Goal: Task Accomplishment & Management: Manage account settings

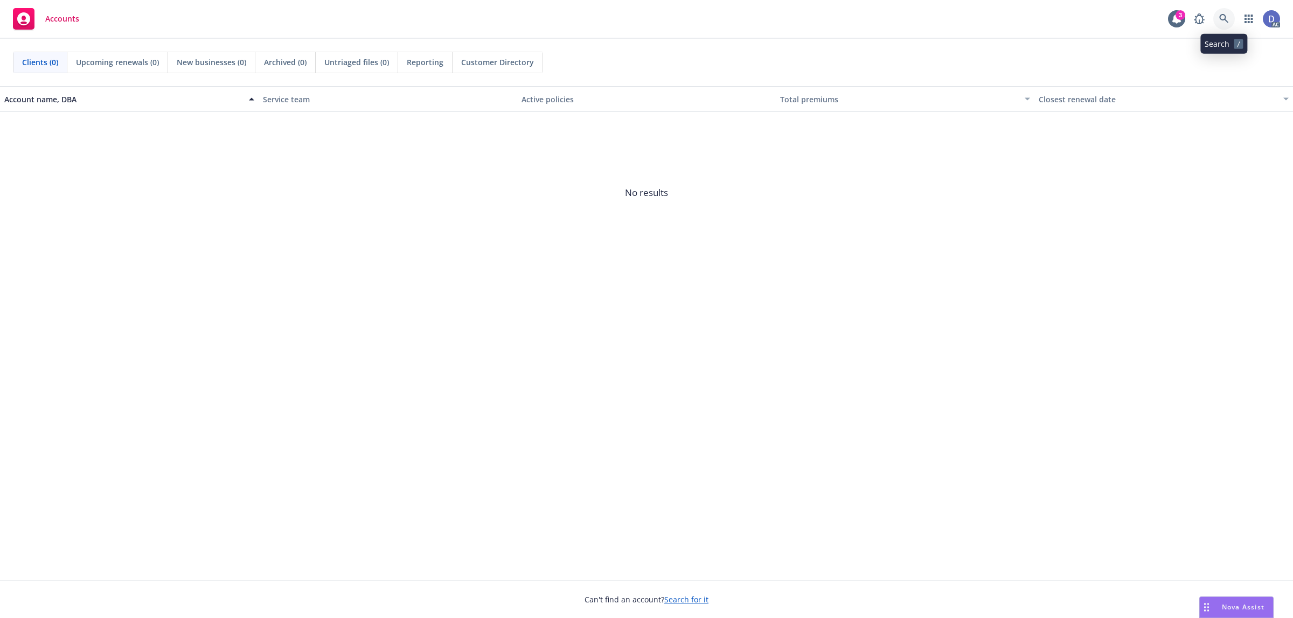
click at [1226, 20] on icon at bounding box center [1224, 19] width 10 height 10
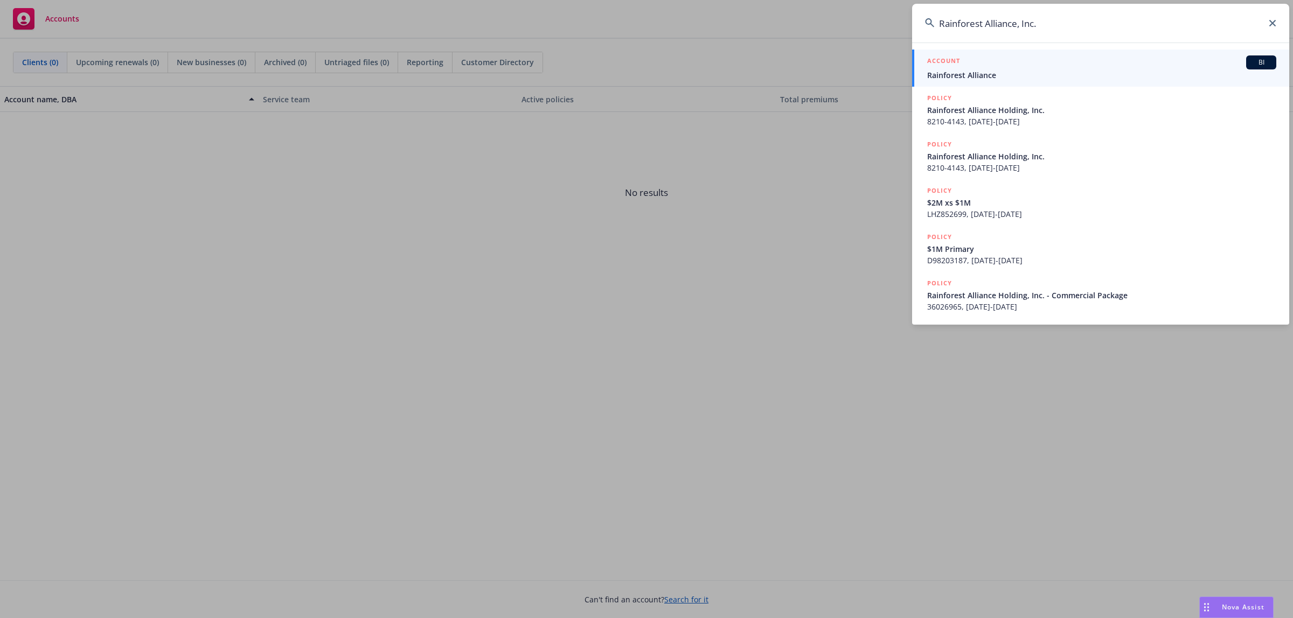
type input "Rainforest Alliance, Inc."
click at [1106, 79] on span "Rainforest Alliance" at bounding box center [1101, 74] width 349 height 11
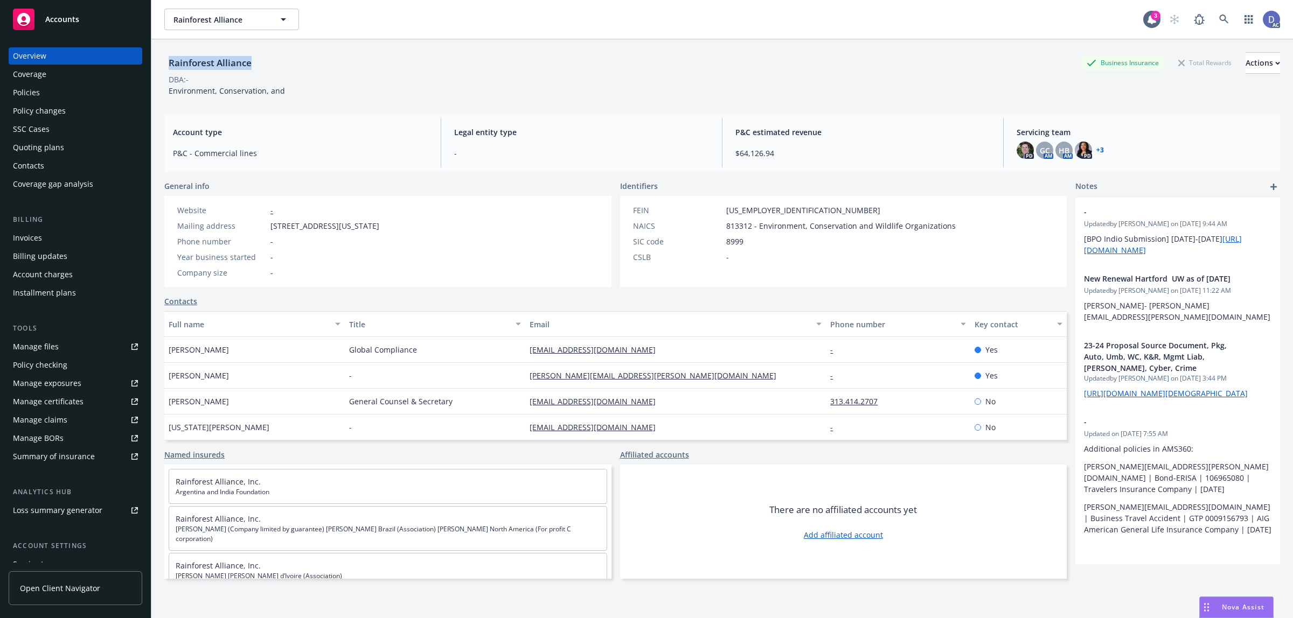
copy div "Rainforest Alliance"
drag, startPoint x: 254, startPoint y: 65, endPoint x: 168, endPoint y: 65, distance: 86.2
click at [168, 65] on div "Rainforest Alliance" at bounding box center [210, 63] width 92 height 14
click at [79, 96] on div "Policies" at bounding box center [75, 92] width 125 height 17
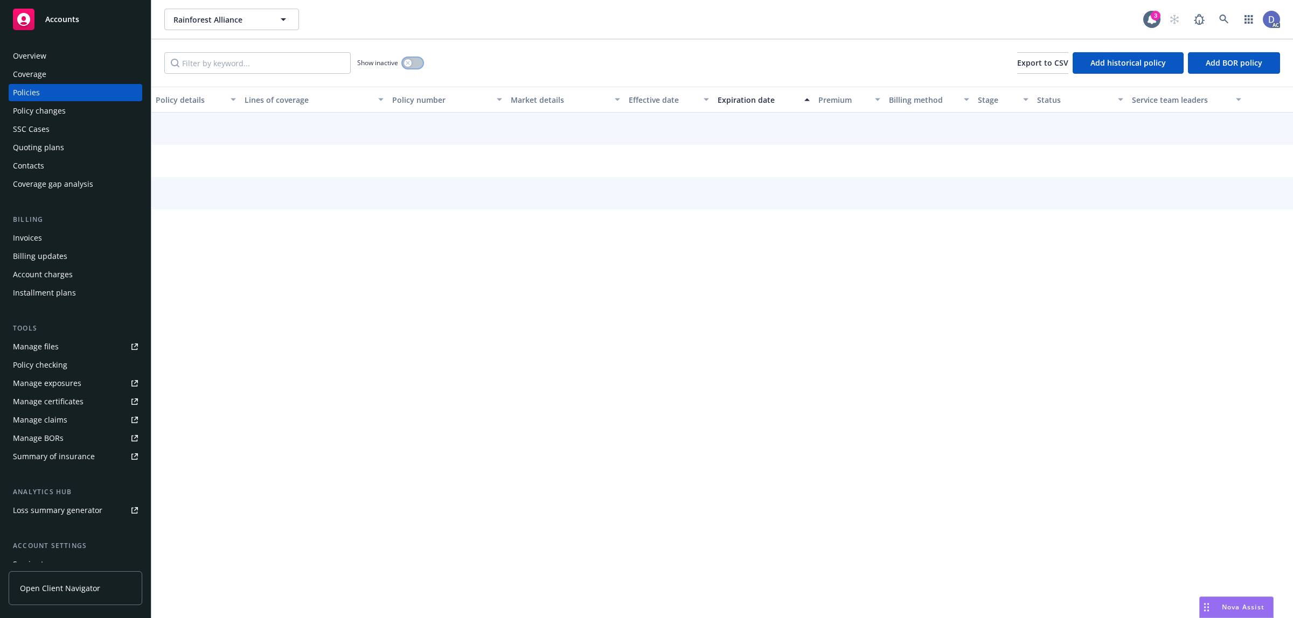
click at [416, 58] on button "button" at bounding box center [412, 63] width 20 height 11
click at [330, 60] on input "Filter by keyword..." at bounding box center [257, 63] width 186 height 22
paste input "PP683463"
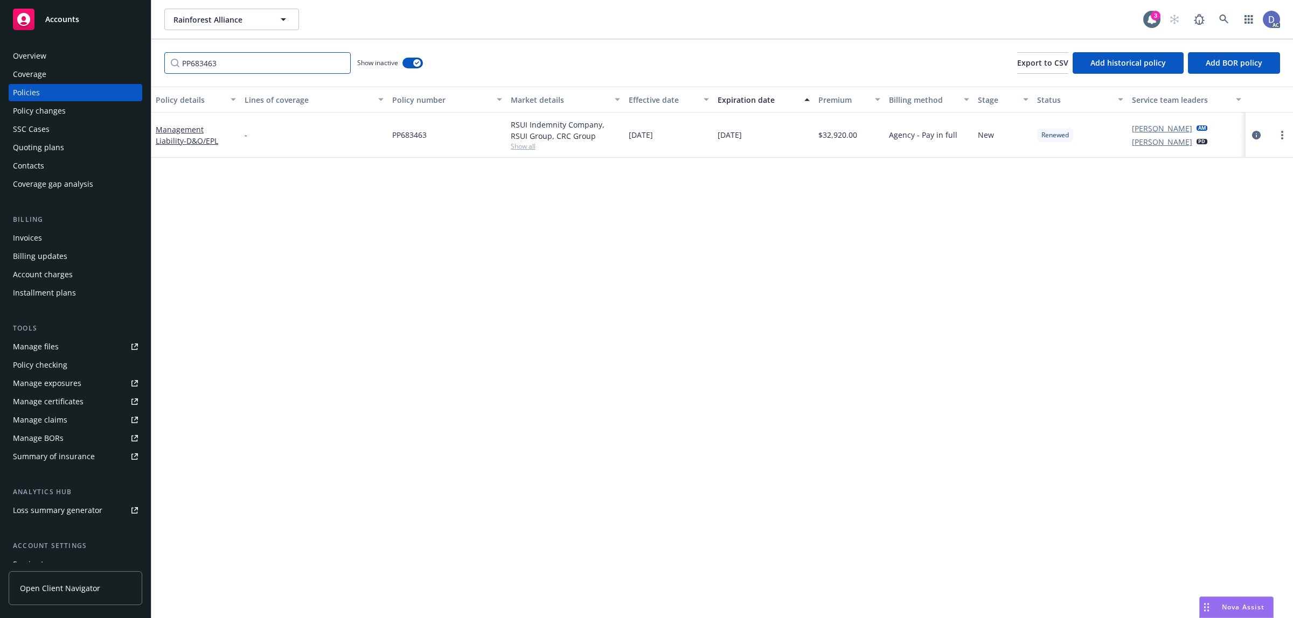
type input "PP683463"
click at [561, 124] on div "RSUI Indemnity Company, RSUI Group, CRC Group" at bounding box center [566, 130] width 110 height 23
copy div "RSUI Indemnity Company, RSUI Group, CRC Group"
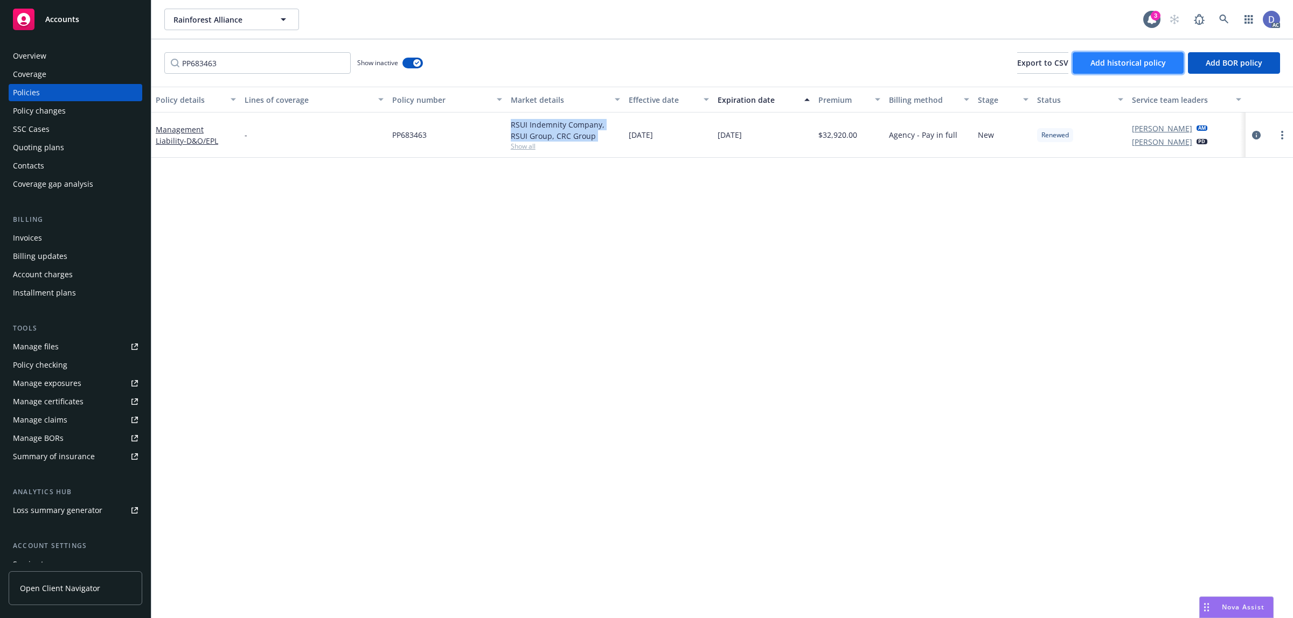
click at [1121, 52] on button "Add historical policy" at bounding box center [1127, 63] width 111 height 22
select select "other"
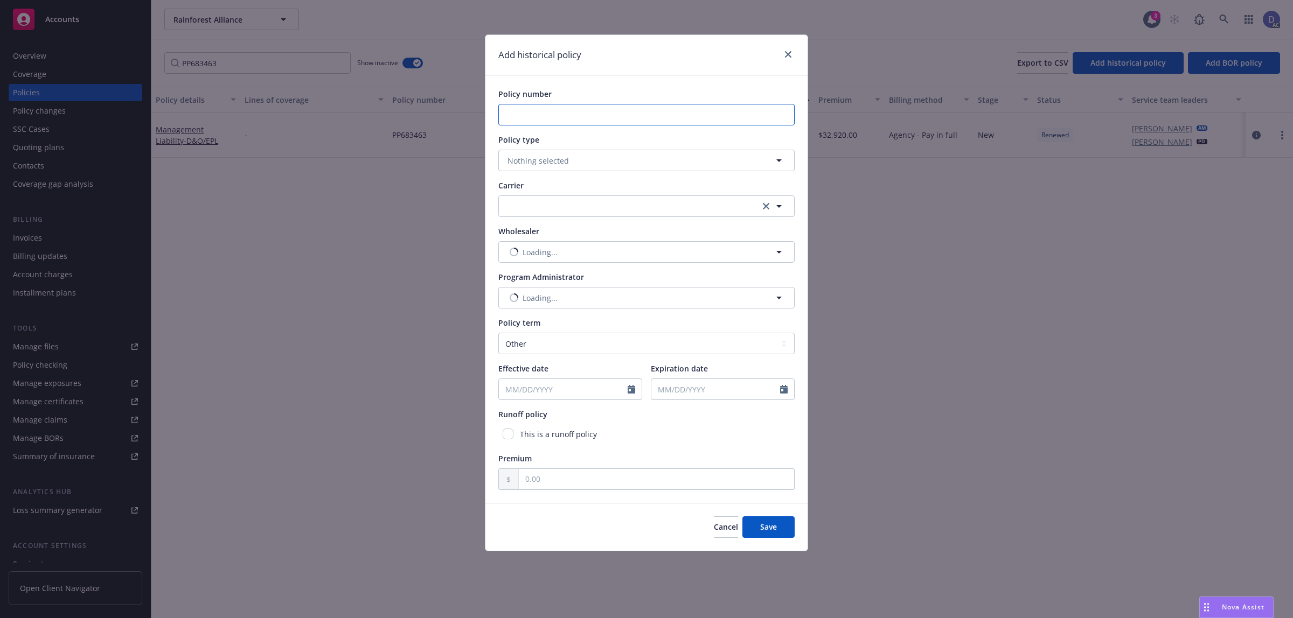
click at [637, 123] on input "Policy number" at bounding box center [646, 115] width 296 height 22
paste input "HP634767 0"
type input "HP634767 0"
click at [504, 113] on input "HP634767 0" at bounding box center [646, 115] width 296 height 22
click at [559, 116] on input "HP634767 0" at bounding box center [646, 115] width 296 height 22
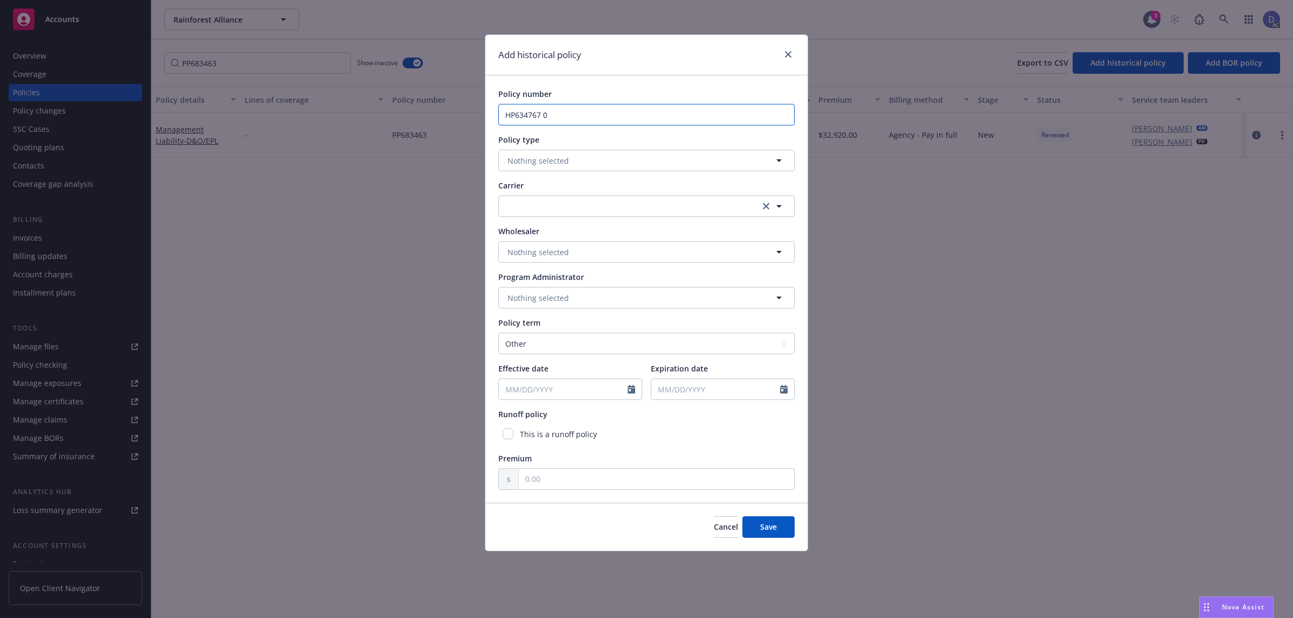
click at [559, 116] on input "HP634767 0" at bounding box center [646, 115] width 296 height 22
click at [739, 118] on input "HP634767 0" at bounding box center [646, 115] width 296 height 22
click at [738, 117] on input "HP634767 0" at bounding box center [646, 115] width 296 height 22
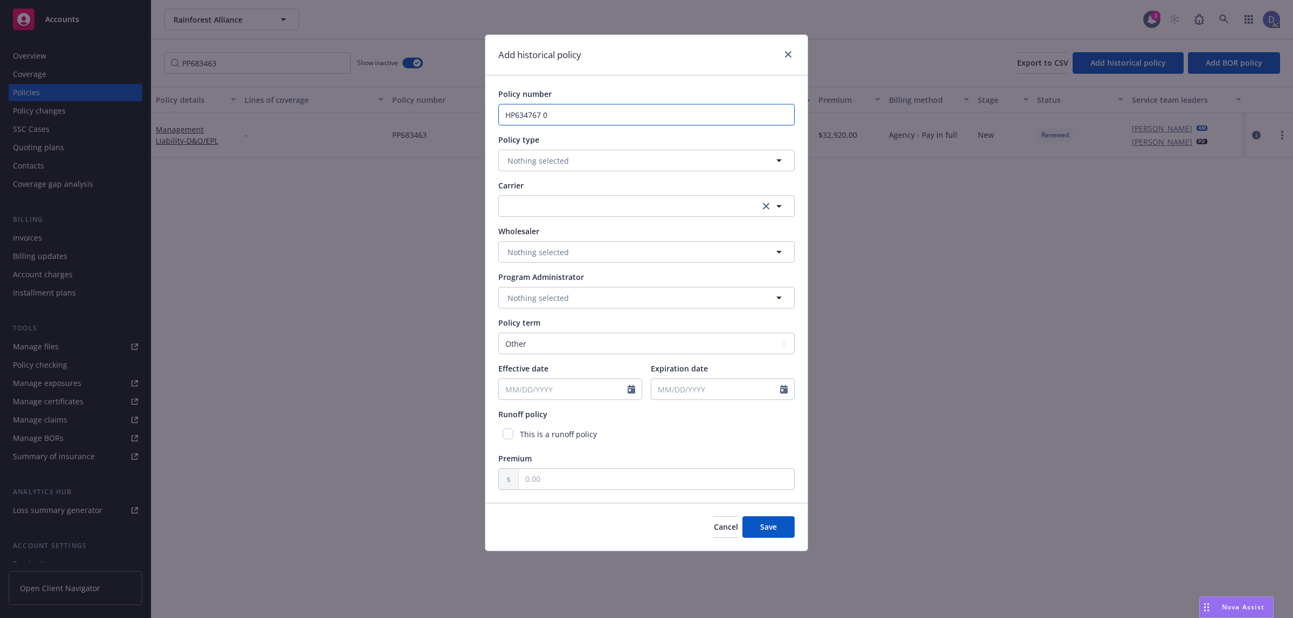
paste input "N"
type input "NHP634767 0"
click at [666, 155] on button "Nothing selected" at bounding box center [646, 161] width 296 height 22
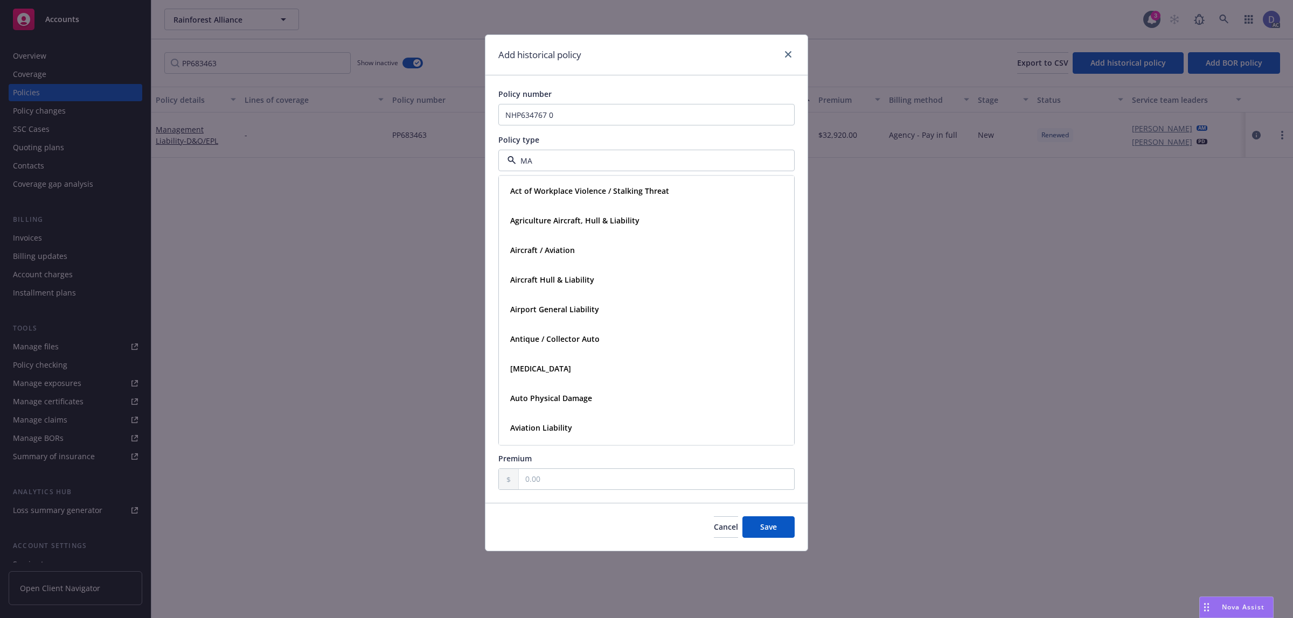
type input "MAN"
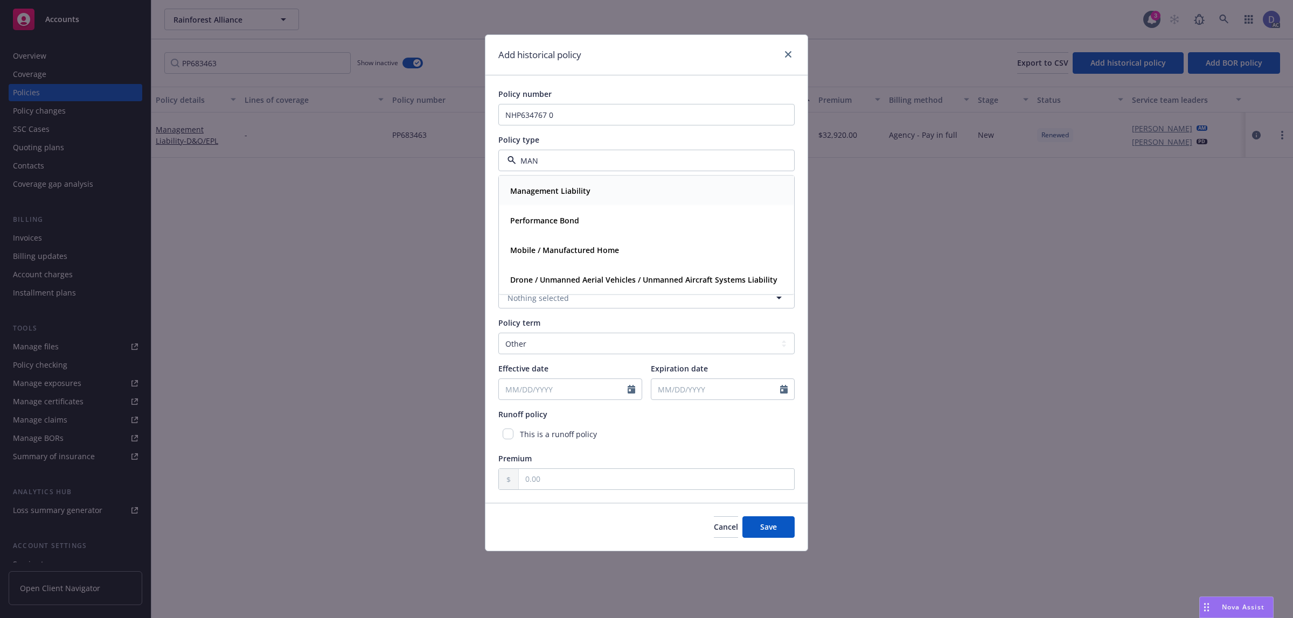
click at [617, 182] on div "Management Liability" at bounding box center [646, 191] width 294 height 29
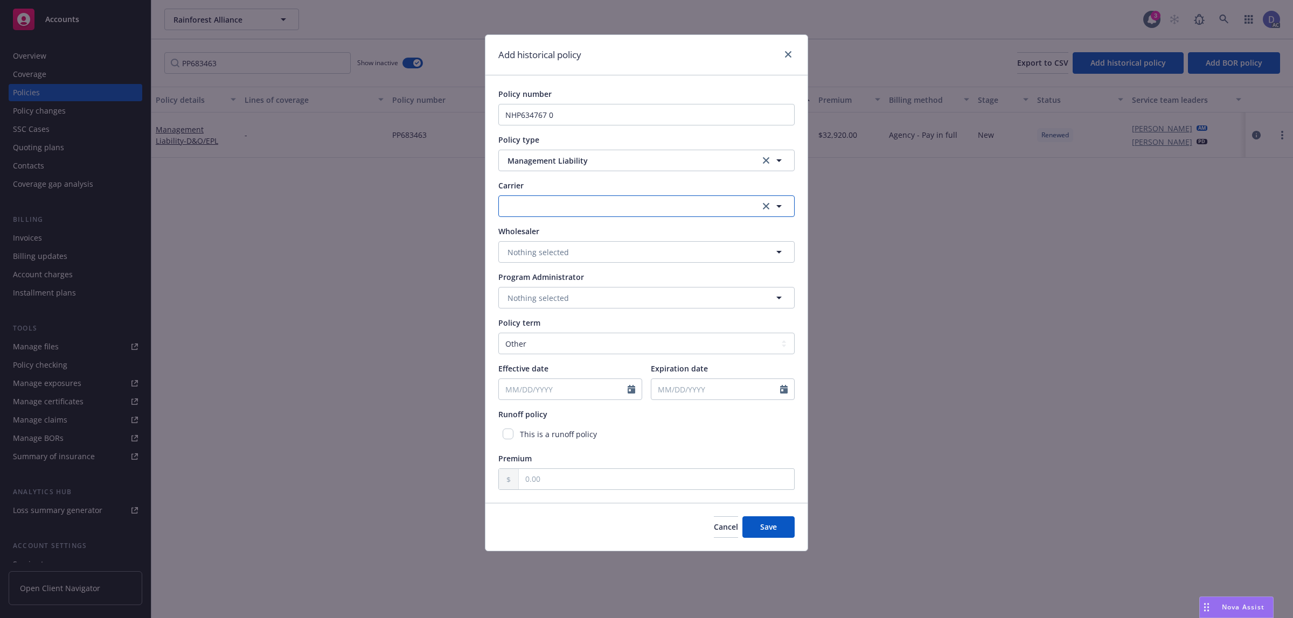
click at [577, 207] on button "button" at bounding box center [646, 207] width 296 height 22
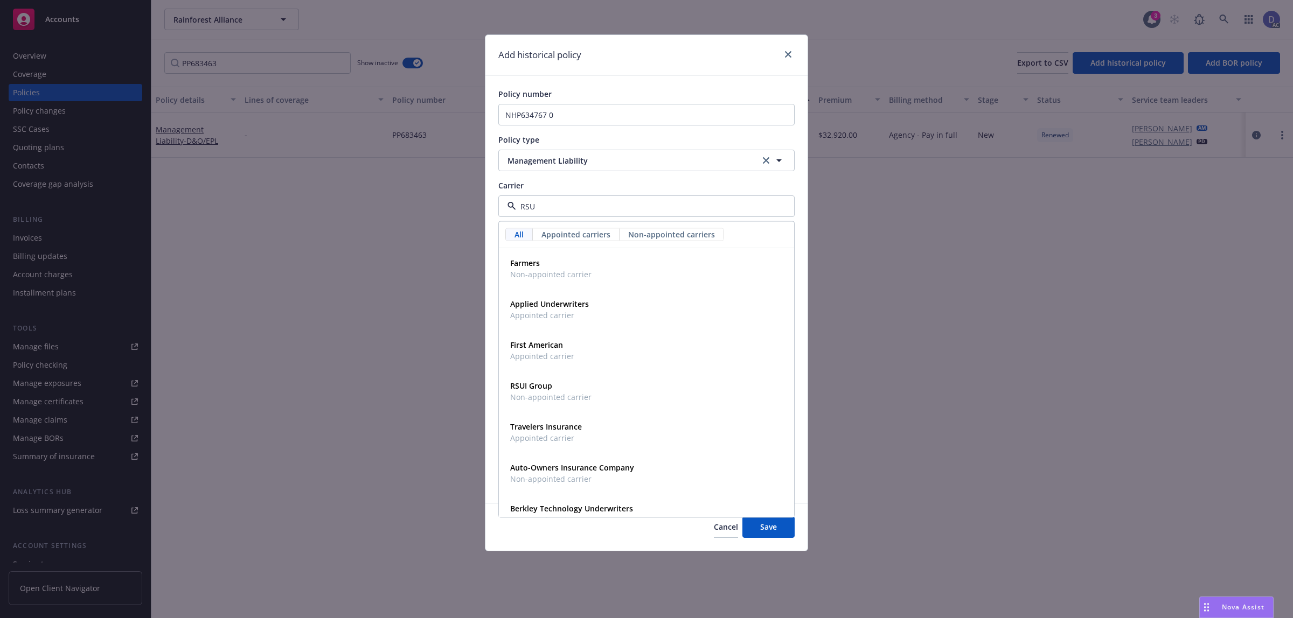
type input "RSUI"
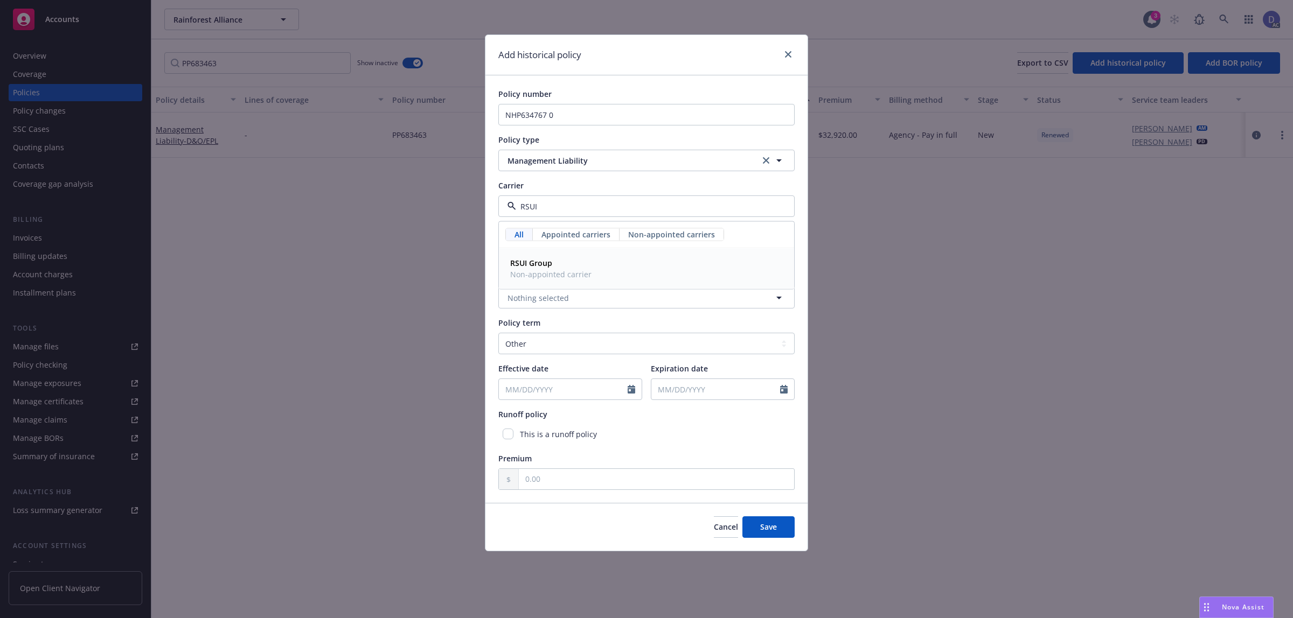
click at [575, 269] on span "RSUI Group" at bounding box center [550, 262] width 81 height 11
click at [640, 338] on select "Select policy term 12 Month 6 Month 4 Month 3 Month 2 Month 1 Month 36 Month (3…" at bounding box center [646, 344] width 296 height 22
select select "12"
click at [498, 333] on select "Select policy term 12 Month 6 Month 4 Month 3 Month 2 Month 1 Month 36 Month (3…" at bounding box center [646, 344] width 296 height 22
click at [636, 392] on div at bounding box center [634, 389] width 14 height 20
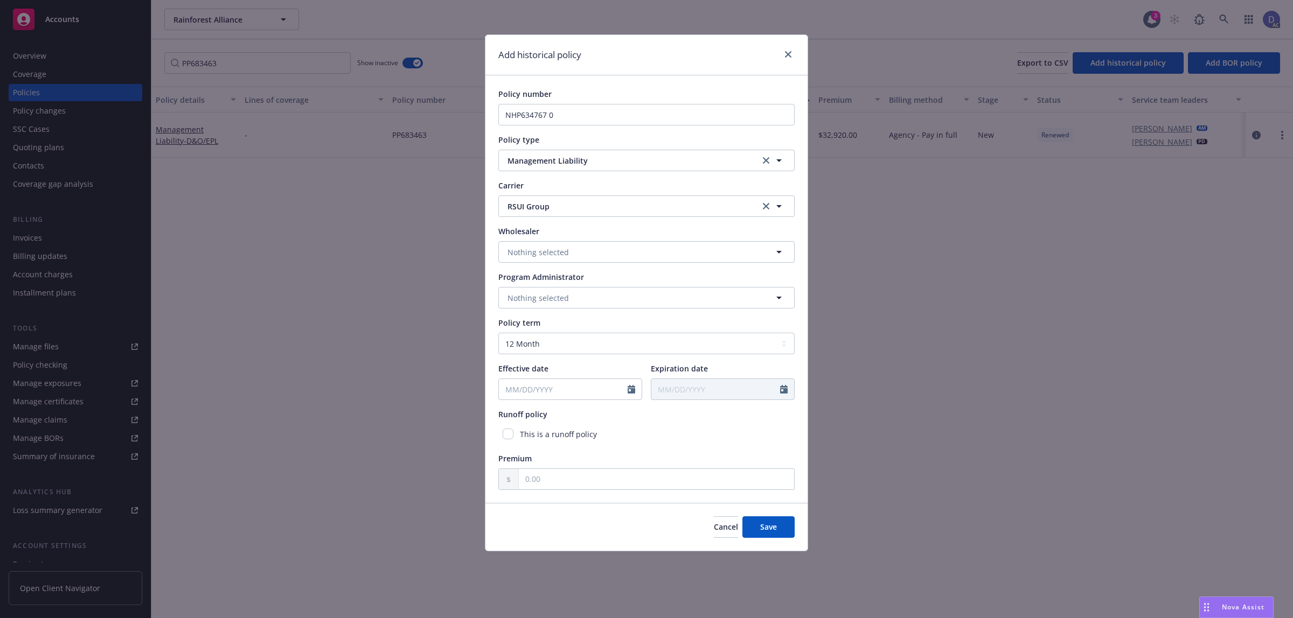
click at [636, 392] on div at bounding box center [634, 389] width 14 height 20
click at [632, 392] on icon "Calendar" at bounding box center [631, 389] width 8 height 9
select select "8"
click at [598, 415] on input "2025" at bounding box center [591, 414] width 35 height 11
type input "2009"
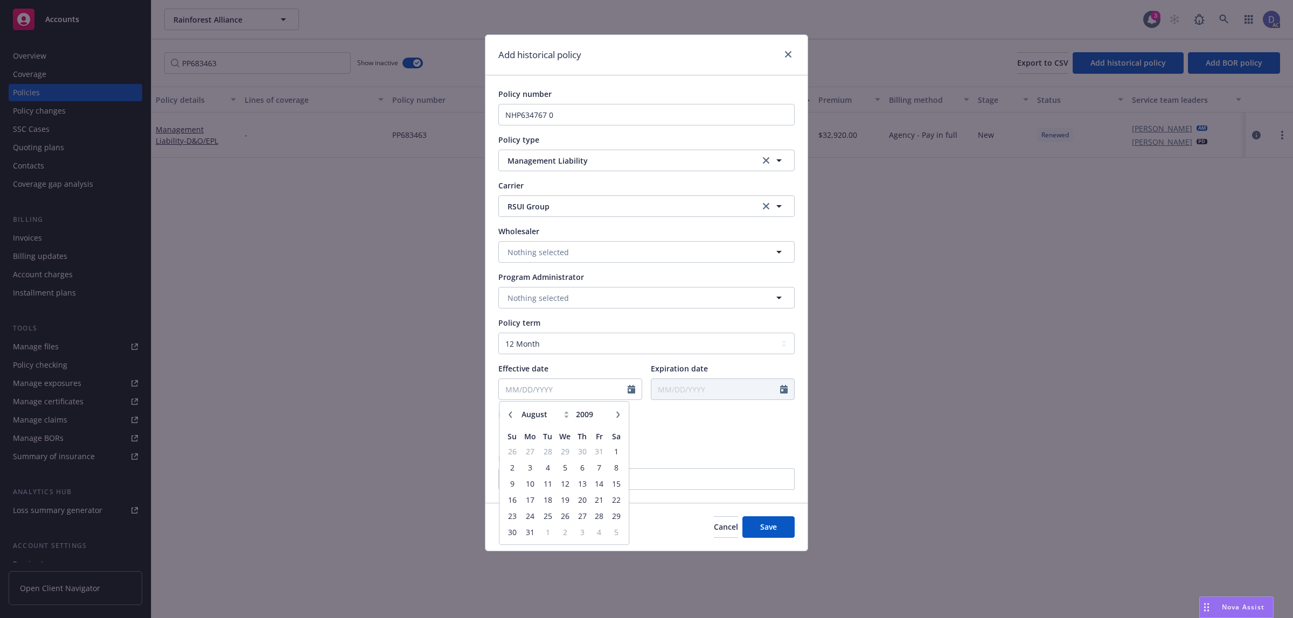
click at [551, 406] on div "January February March April May June July August September October November De…" at bounding box center [563, 473] width 129 height 143
click at [550, 408] on div "January February March April May June July August September October November De…" at bounding box center [563, 415] width 95 height 17
click at [549, 411] on select "January February March April May June July August September October November De…" at bounding box center [546, 415] width 54 height 12
select select "10"
click at [519, 409] on select "January February March April May June July August September October November De…" at bounding box center [546, 415] width 54 height 12
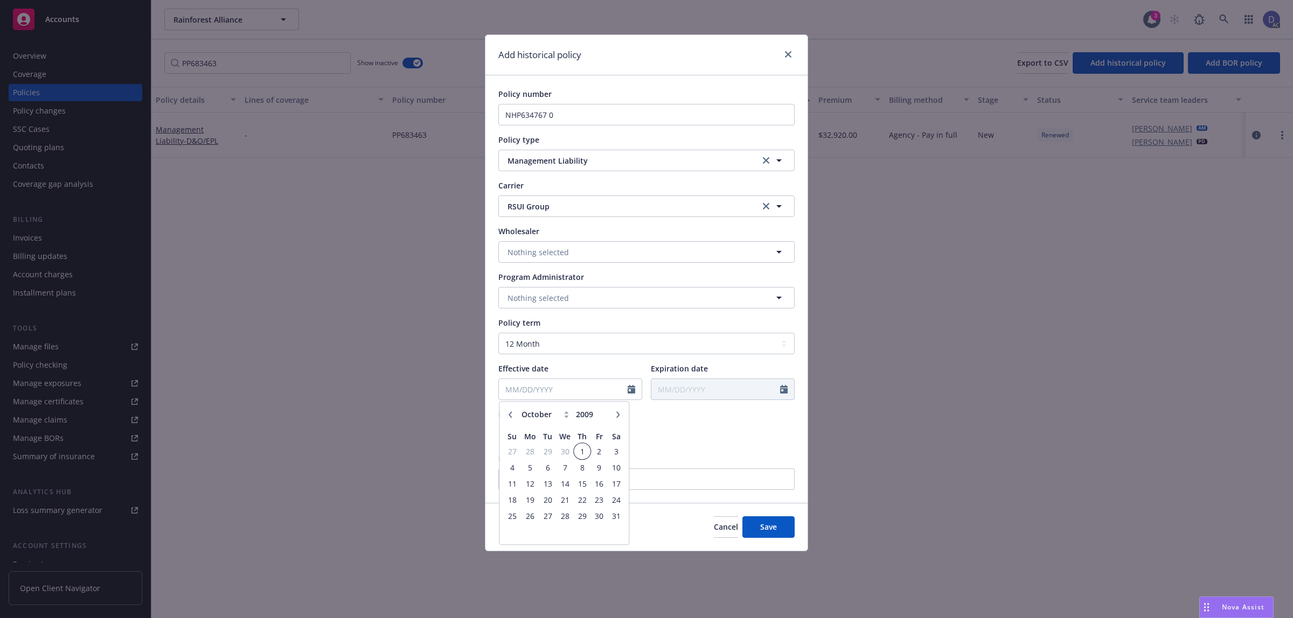
click at [585, 452] on span "1" at bounding box center [582, 451] width 15 height 13
type input "10/01/2009"
type input "10/01/2010"
click at [720, 479] on input "text" at bounding box center [656, 479] width 275 height 20
type input "1.00"
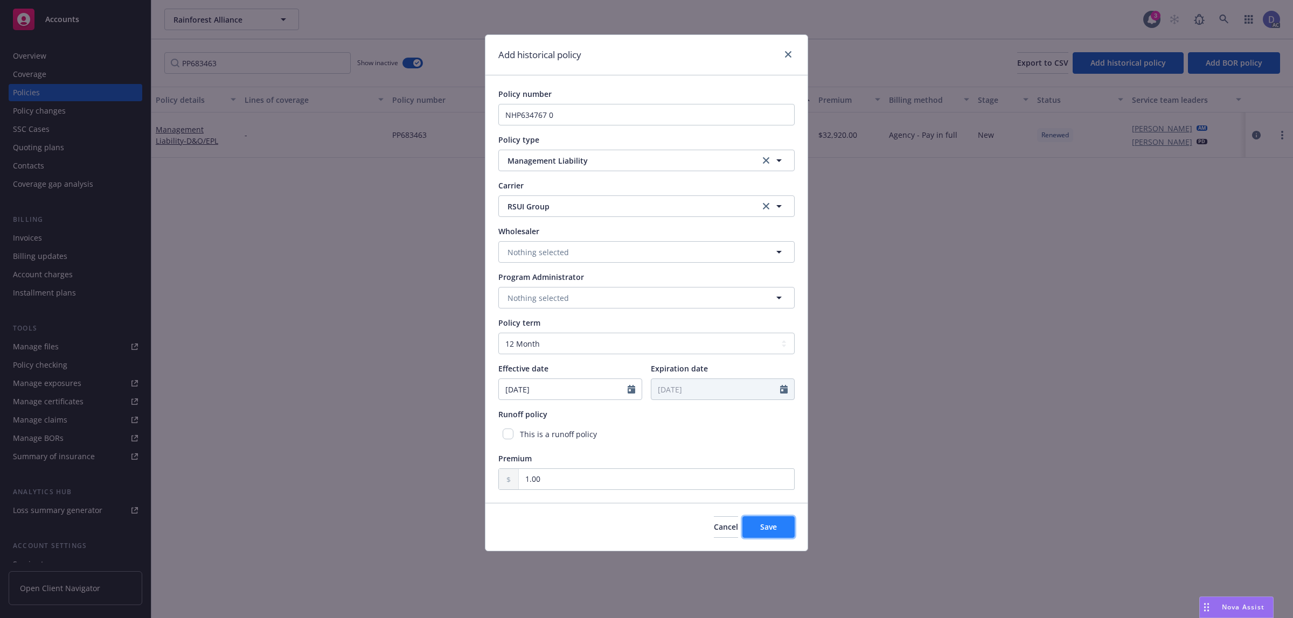
click at [757, 532] on button "Save" at bounding box center [768, 527] width 52 height 22
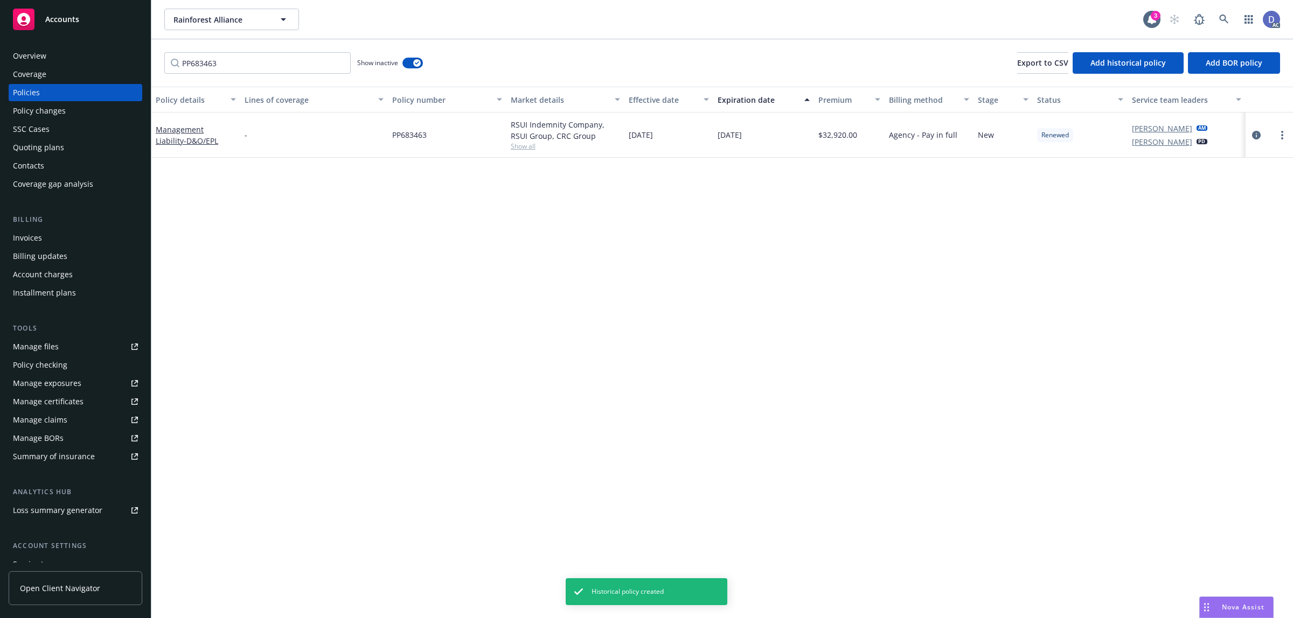
click at [522, 132] on div "RSUI Indemnity Company, RSUI Group, CRC Group" at bounding box center [566, 130] width 110 height 23
click at [519, 125] on div "RSUI Indemnity Company, RSUI Group, CRC Group" at bounding box center [566, 130] width 110 height 23
copy div "RSUI"
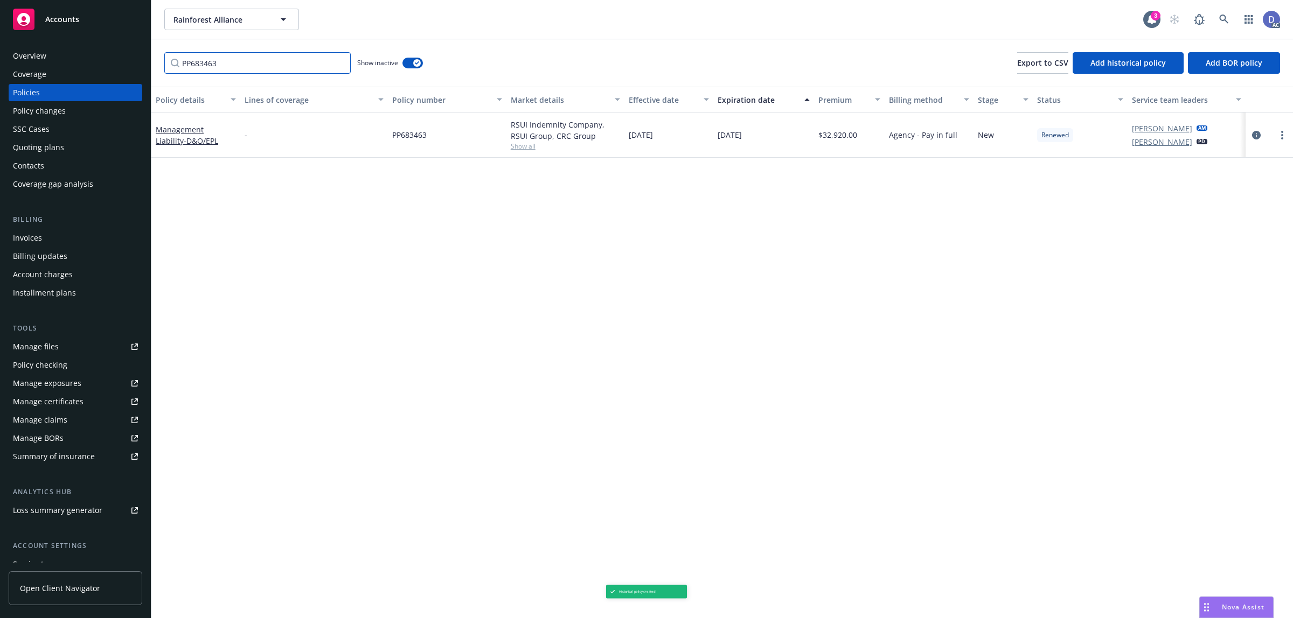
click at [327, 61] on input "PP683463" at bounding box center [257, 63] width 186 height 22
paste input "RSUI"
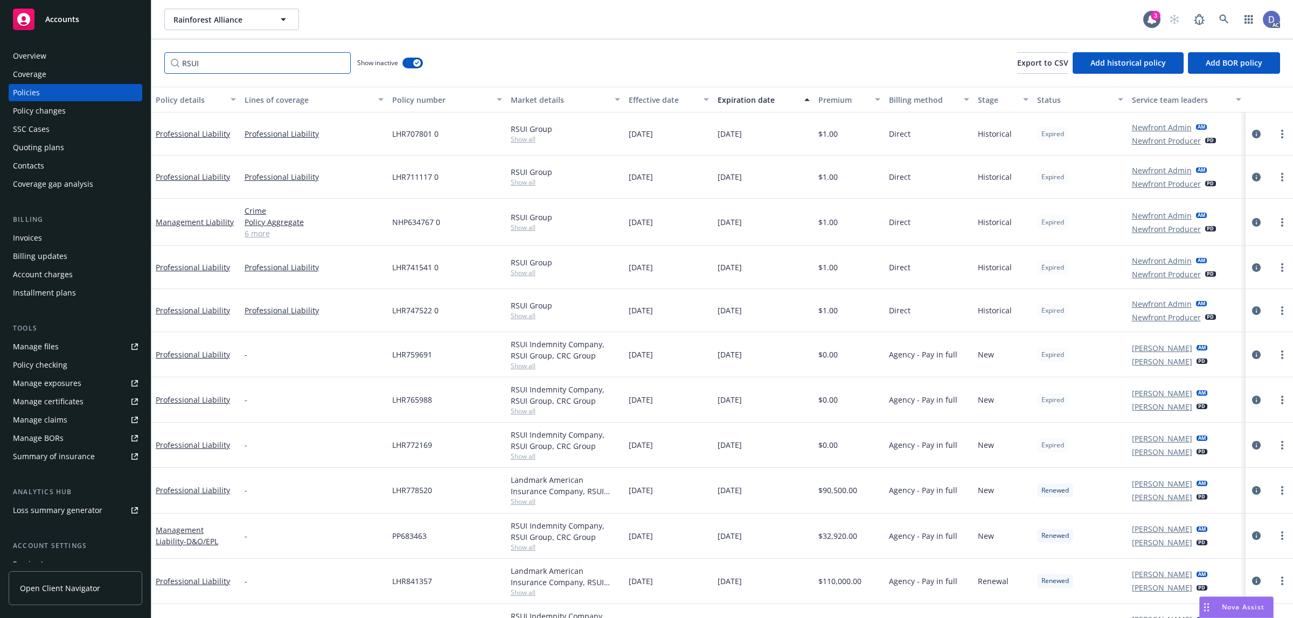
type input "RSUI"
click at [403, 222] on span "NHP634767 0" at bounding box center [416, 222] width 48 height 11
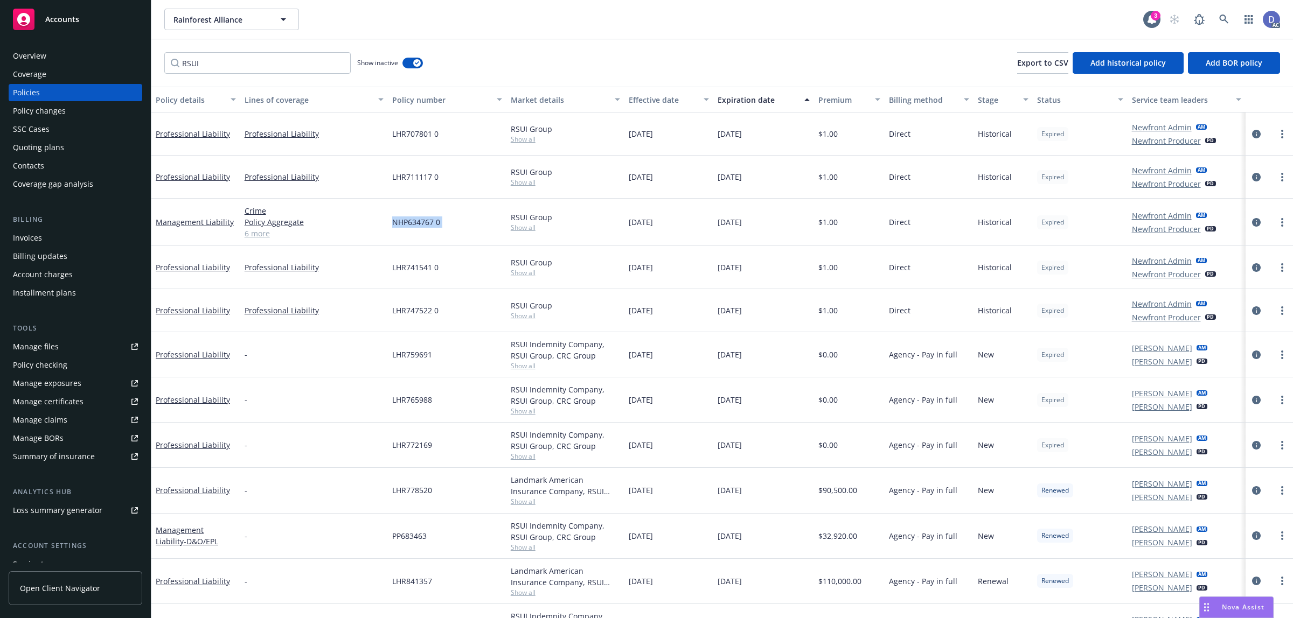
copy span "NHP634767 0"
click at [421, 219] on span "NHP634767 0" at bounding box center [416, 222] width 48 height 11
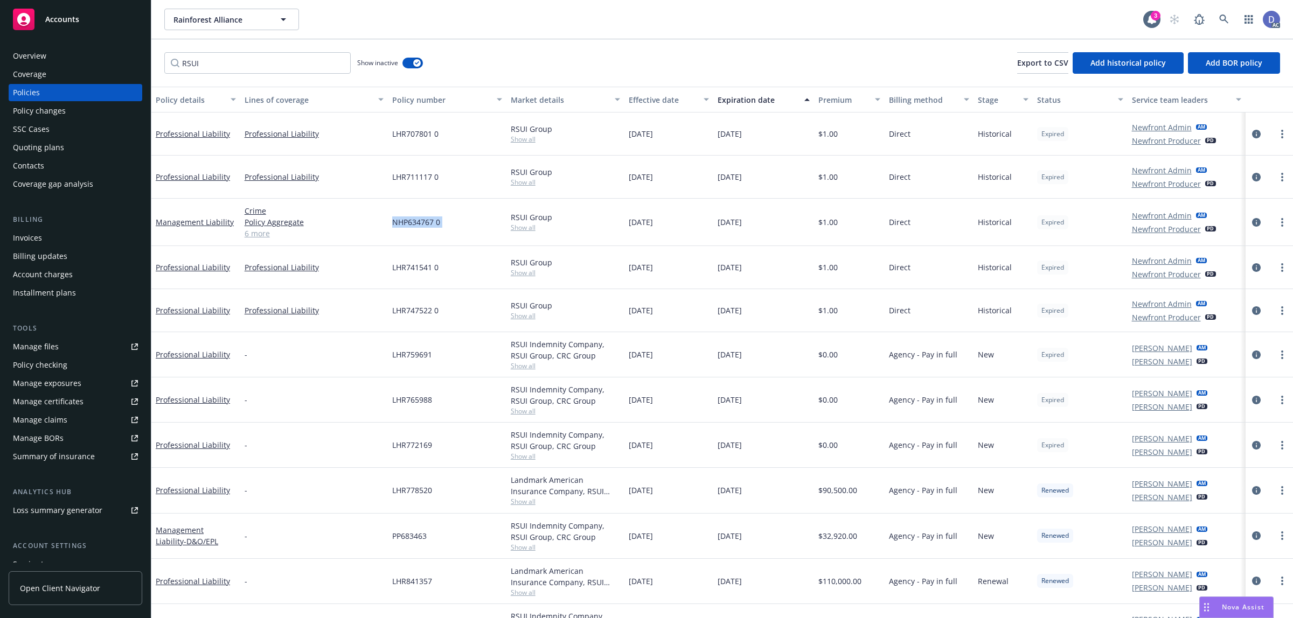
copy span "NHP634767 0"
click at [397, 229] on div "NHP634767 0" at bounding box center [447, 222] width 118 height 47
click at [408, 224] on span "NHP634767 0" at bounding box center [416, 222] width 48 height 11
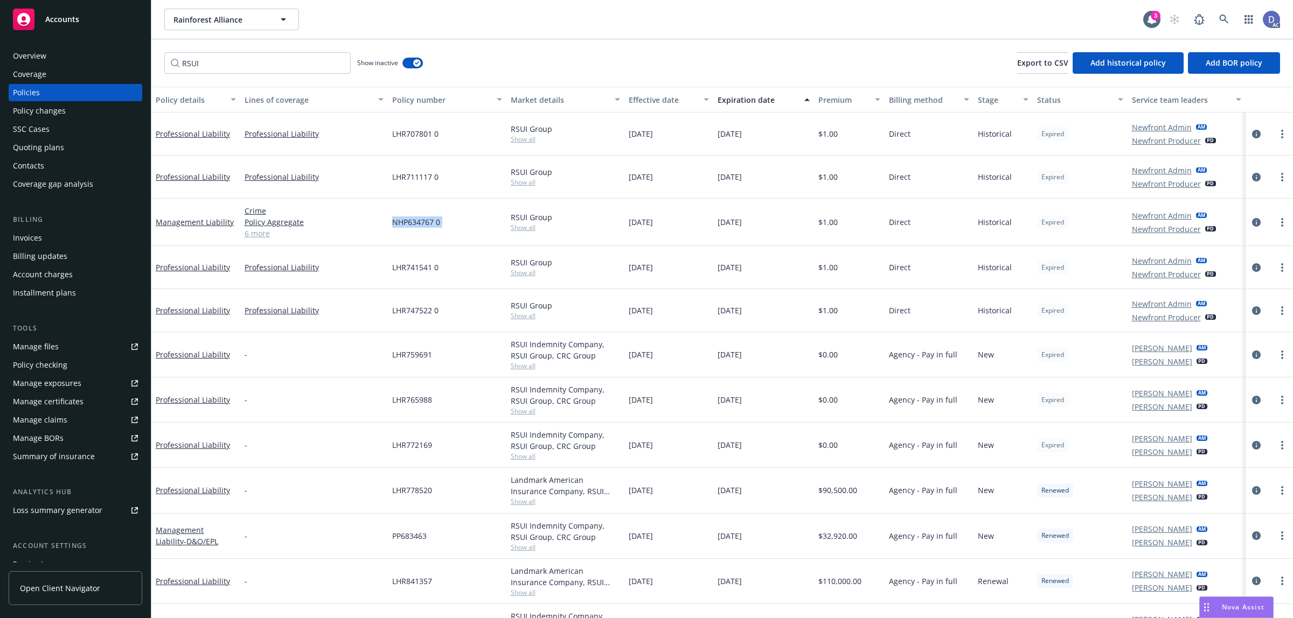
copy span "NHP634767 0"
click at [1100, 64] on span "Add historical policy" at bounding box center [1127, 63] width 75 height 10
select select "other"
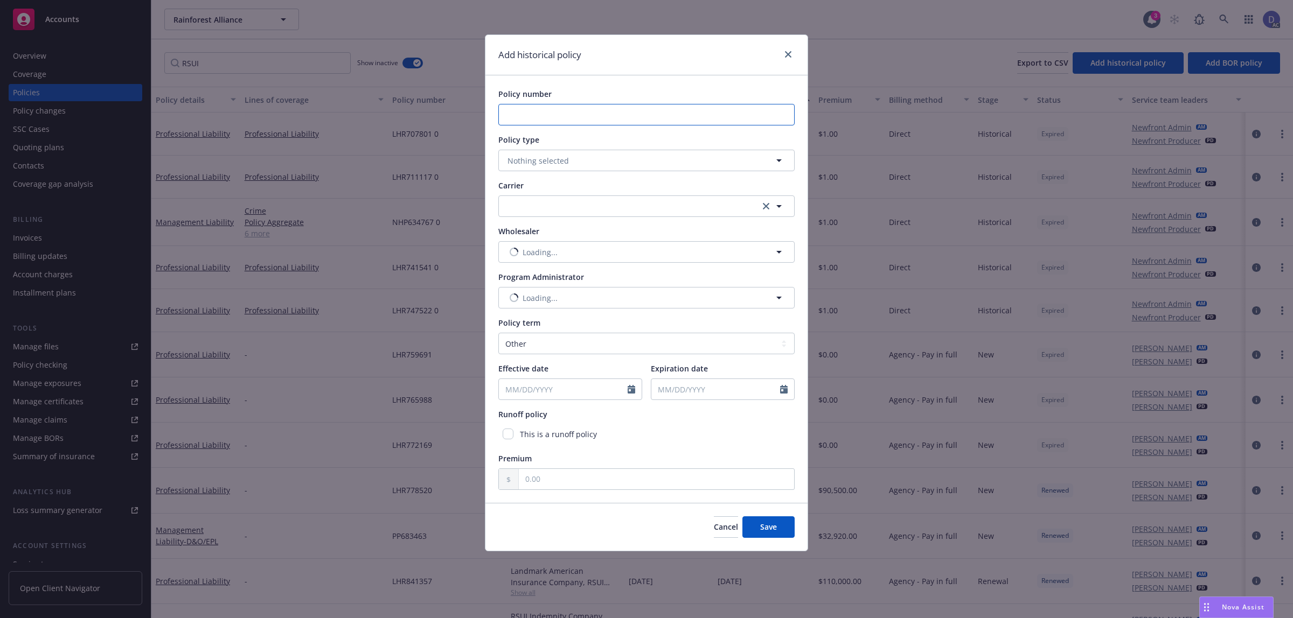
click at [567, 120] on input "Policy number" at bounding box center [646, 115] width 296 height 22
paste input "NHP654025 0"
type input "NHP654025 0"
click at [553, 159] on span "Nothing selected" at bounding box center [537, 160] width 61 height 11
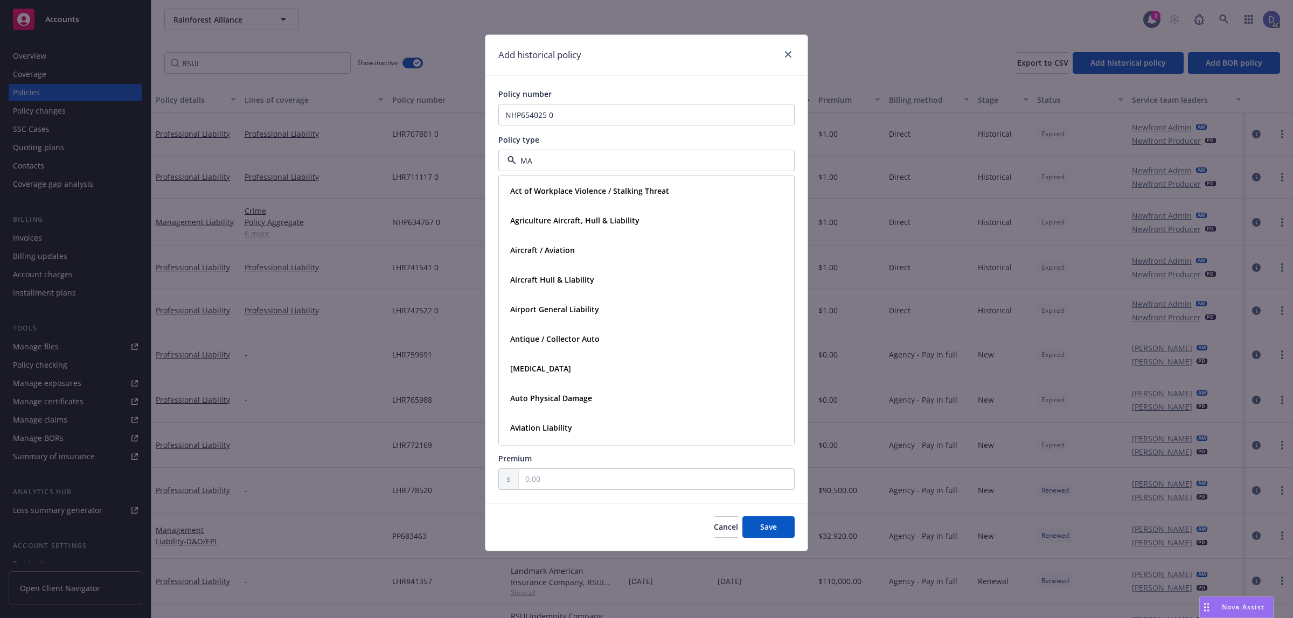
type input "MAN"
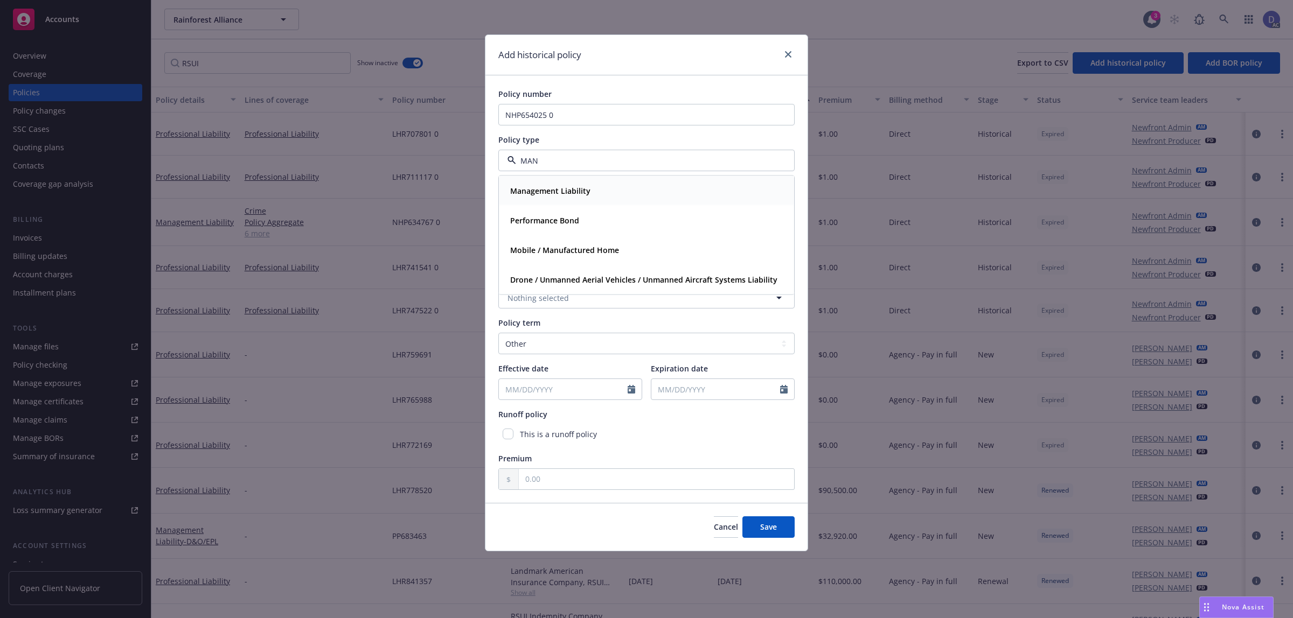
click at [553, 194] on strong "Management Liability" at bounding box center [550, 191] width 80 height 10
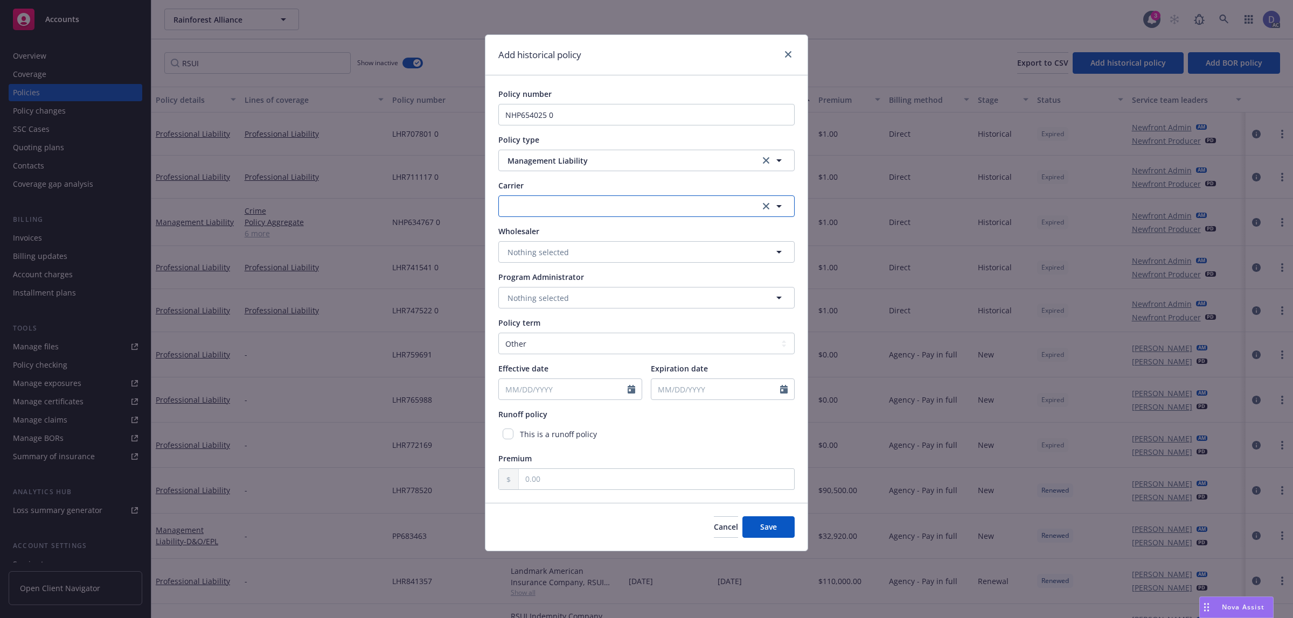
click at [554, 205] on button "button" at bounding box center [646, 207] width 296 height 22
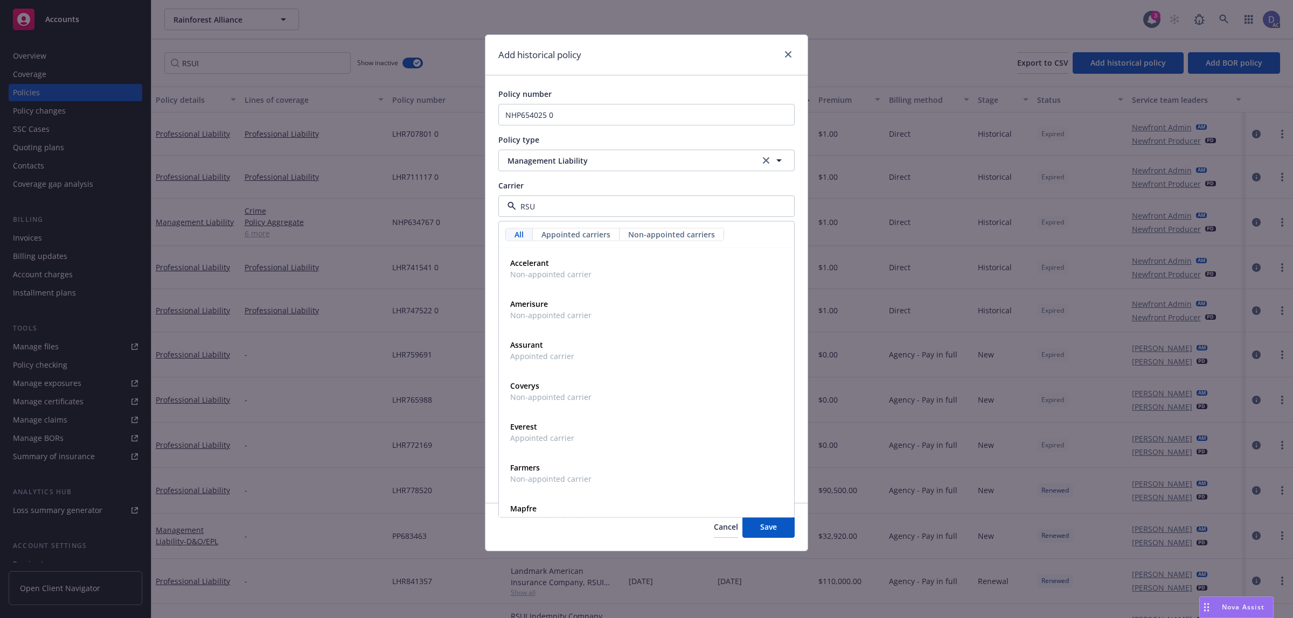
type input "RSUI"
click at [528, 263] on strong "RSUI Group" at bounding box center [531, 263] width 42 height 10
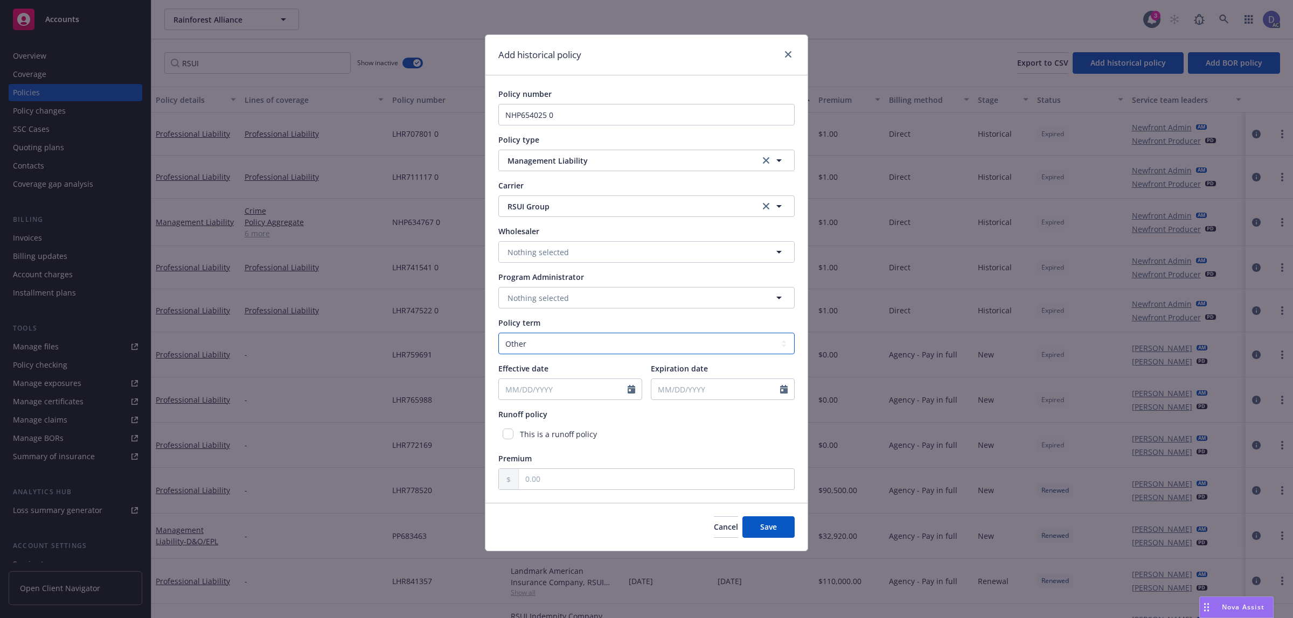
drag, startPoint x: 550, startPoint y: 342, endPoint x: 557, endPoint y: 353, distance: 13.3
click at [550, 342] on select "Select policy term 12 Month 6 Month 4 Month 3 Month 2 Month 1 Month 36 Month (3…" at bounding box center [646, 344] width 296 height 22
select select "12"
click at [498, 333] on select "Select policy term 12 Month 6 Month 4 Month 3 Month 2 Month 1 Month 36 Month (3…" at bounding box center [646, 344] width 296 height 22
click at [631, 389] on icon "Calendar" at bounding box center [631, 389] width 8 height 9
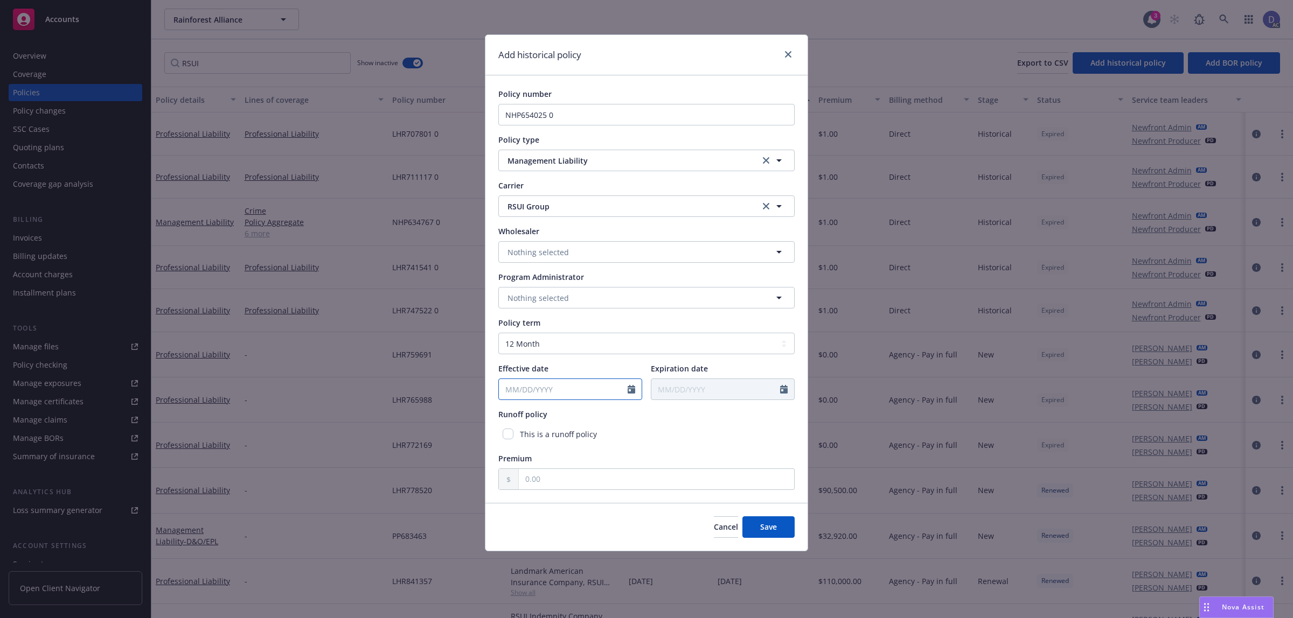
select select "8"
click at [599, 418] on input "2024" at bounding box center [591, 414] width 35 height 11
type input "2013"
click at [542, 418] on select "January February March April May June July August September October November De…" at bounding box center [546, 415] width 54 height 12
select select "10"
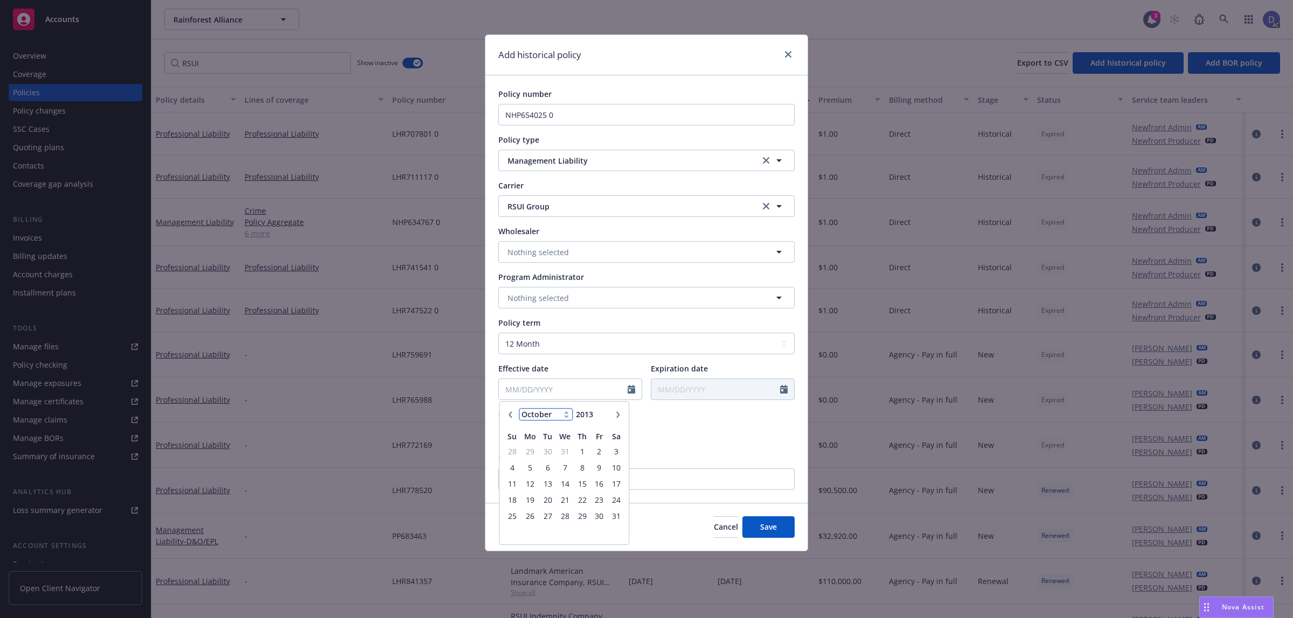
click at [519, 409] on select "January February March April May June July August September October November De…" at bounding box center [546, 415] width 54 height 12
click at [550, 454] on span "1" at bounding box center [547, 451] width 15 height 13
type input "10/01/2013"
type input "10/01/2014"
click at [674, 477] on input "text" at bounding box center [656, 479] width 275 height 20
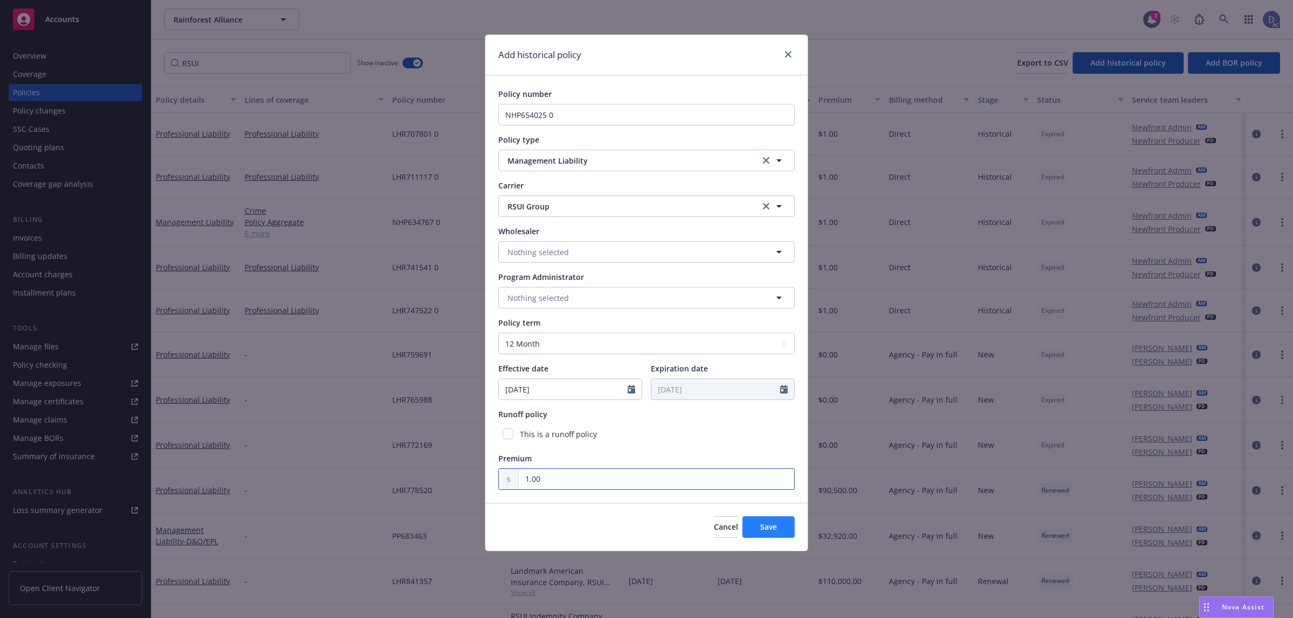
type input "1.00"
click at [776, 534] on button "Save" at bounding box center [768, 527] width 52 height 22
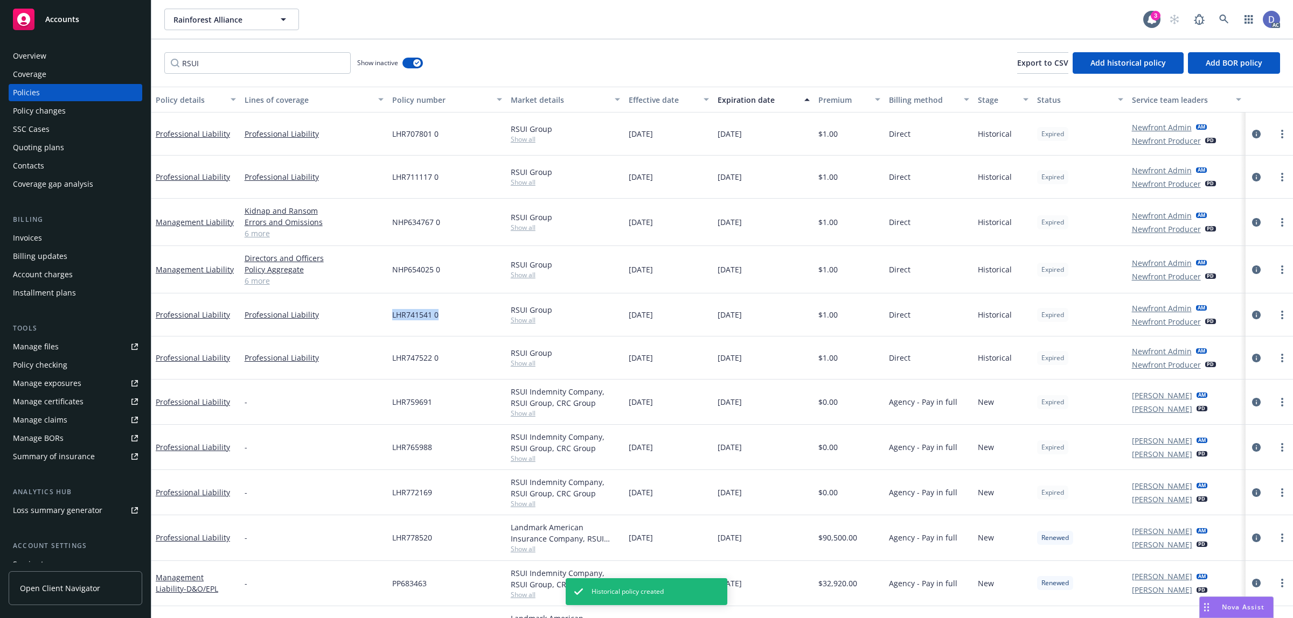
copy span "LHR741541 0"
drag, startPoint x: 438, startPoint y: 318, endPoint x: 388, endPoint y: 326, distance: 50.3
click at [388, 326] on div "LHR741541 0" at bounding box center [447, 315] width 118 height 43
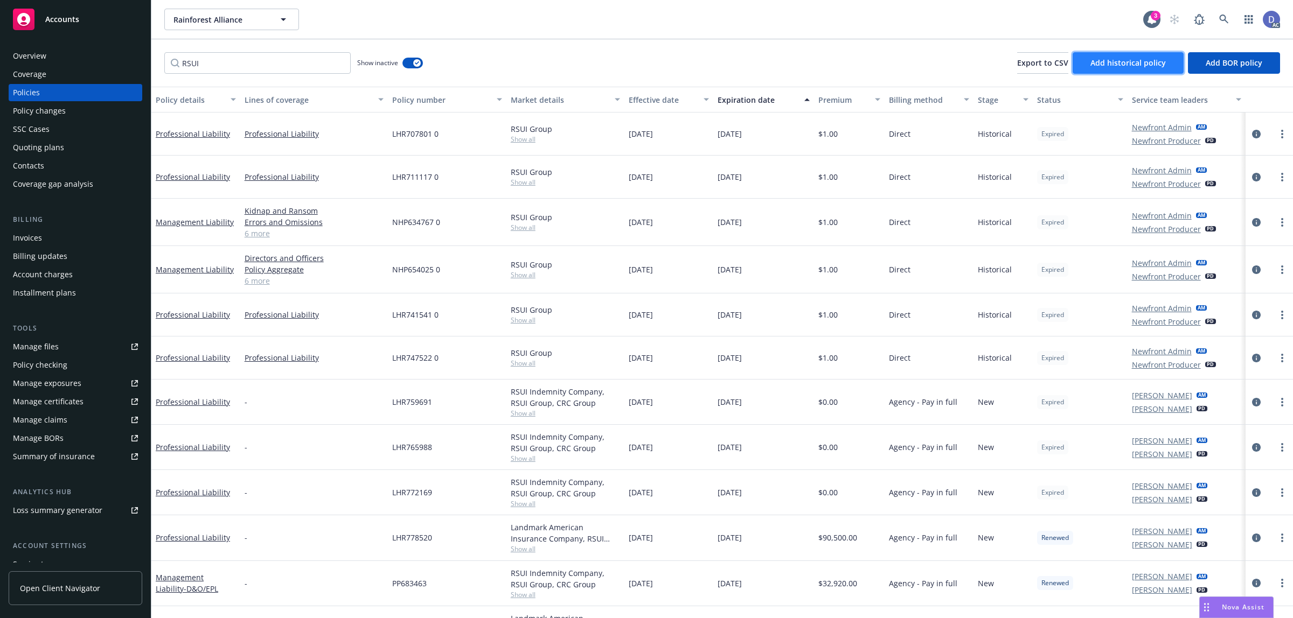
click at [1143, 66] on span "Add historical policy" at bounding box center [1127, 63] width 75 height 10
select select "other"
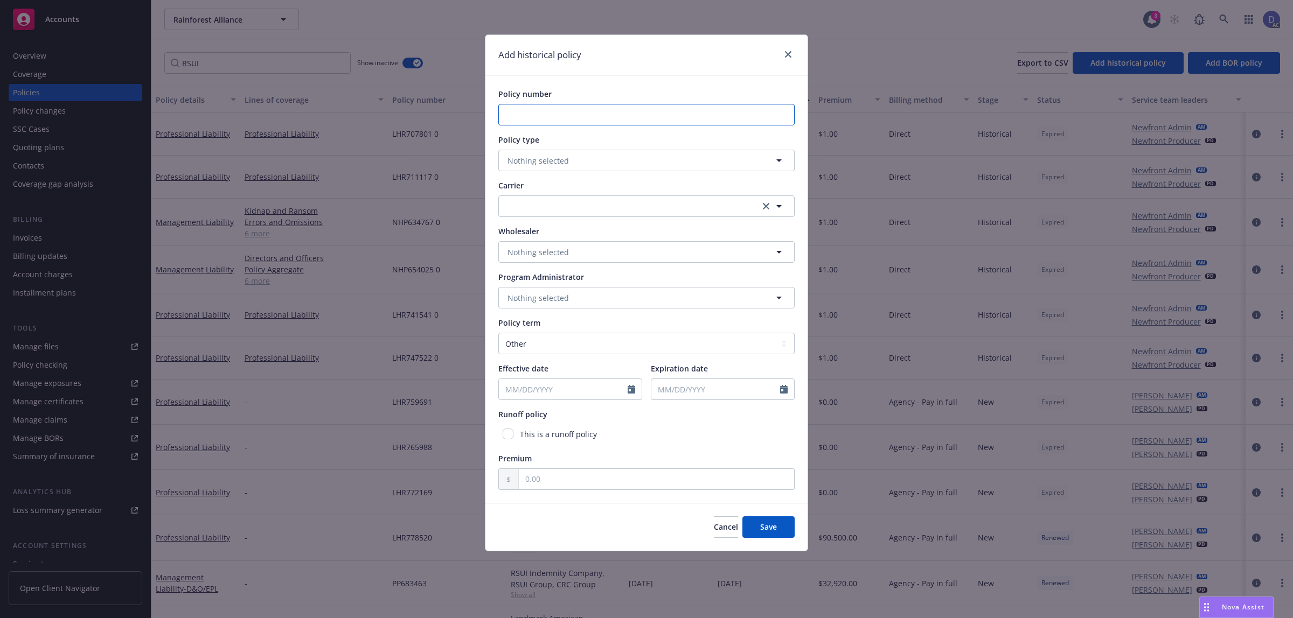
click at [593, 118] on input "Policy number" at bounding box center [646, 115] width 296 height 22
paste input "NHP659486 0"
type input "NHP659486 0"
click at [577, 168] on button "Nothing selected" at bounding box center [646, 161] width 296 height 22
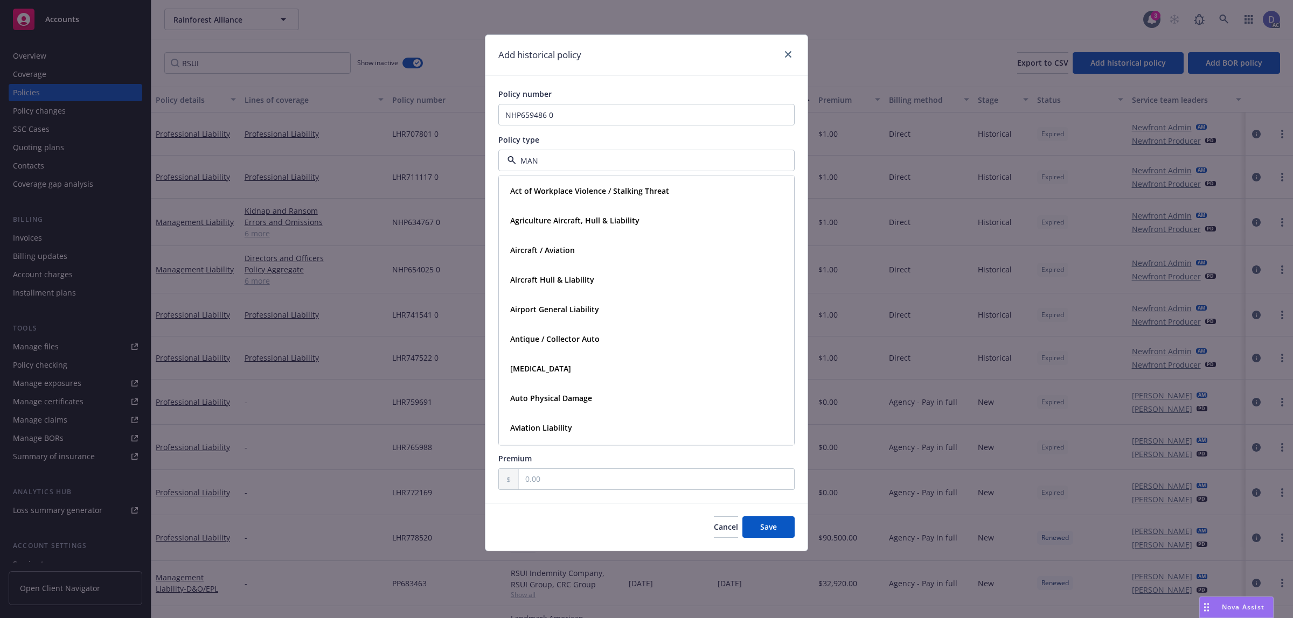
type input "MANA"
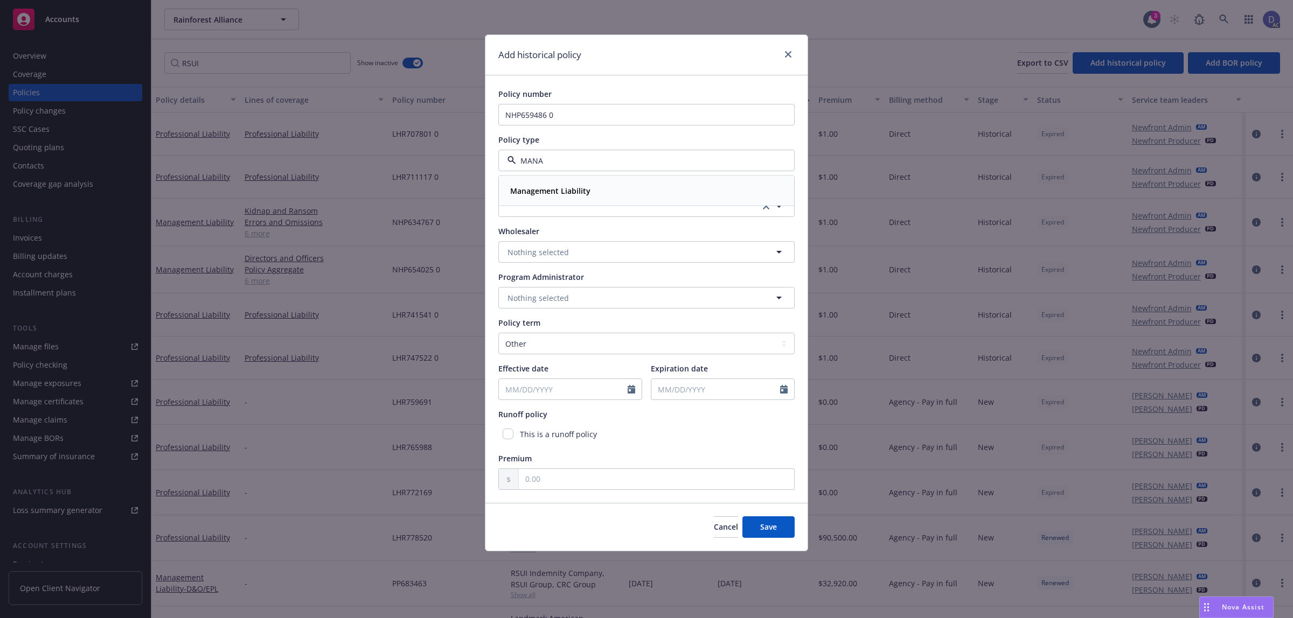
click at [578, 186] on strong "Management Liability" at bounding box center [550, 191] width 80 height 10
click at [569, 196] on button "button" at bounding box center [646, 207] width 296 height 22
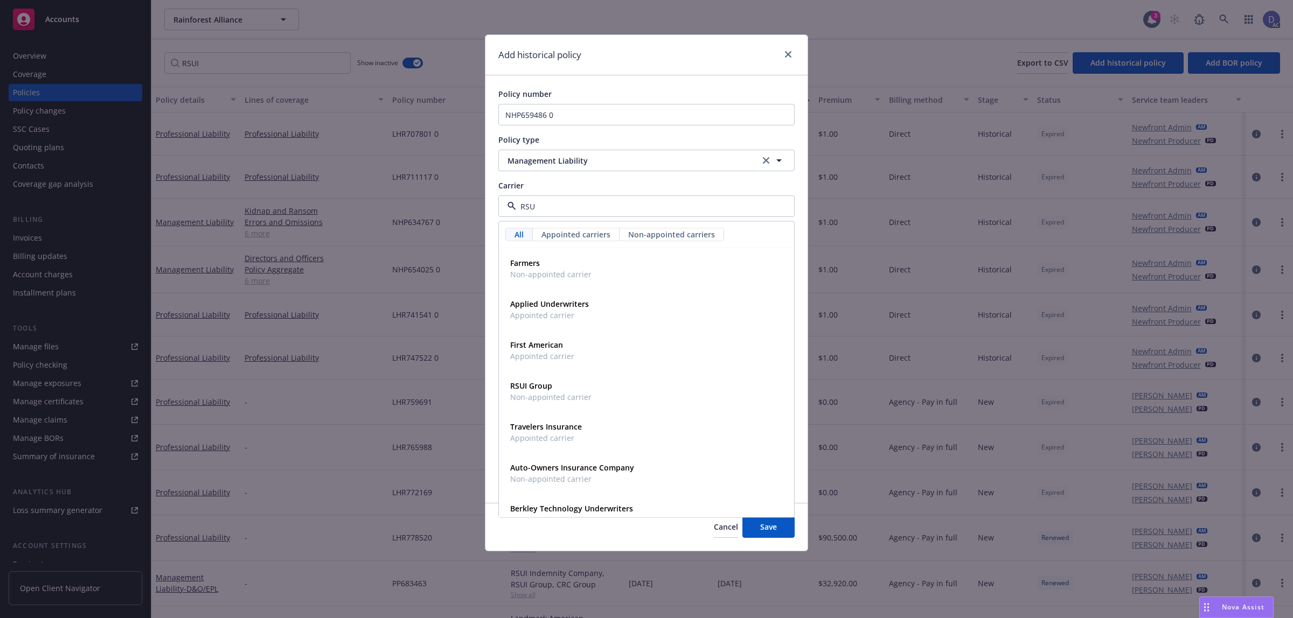
type input "RSUI"
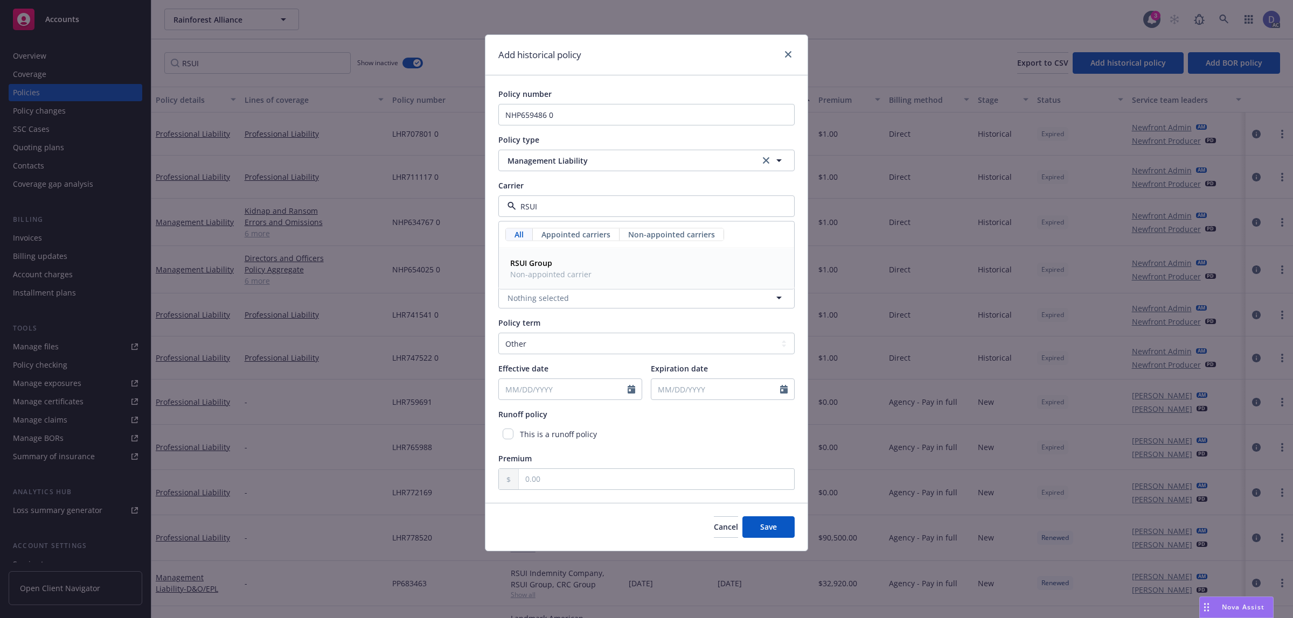
click at [558, 260] on span "RSUI Group" at bounding box center [550, 262] width 81 height 11
click at [564, 339] on select "Select policy term 12 Month 6 Month 4 Month 3 Month 2 Month 1 Month 36 Month (3…" at bounding box center [646, 344] width 296 height 22
select select "12"
click at [498, 333] on select "Select policy term 12 Month 6 Month 4 Month 3 Month 2 Month 1 Month 36 Month (3…" at bounding box center [646, 344] width 296 height 22
click at [632, 386] on icon "Calendar" at bounding box center [631, 389] width 8 height 9
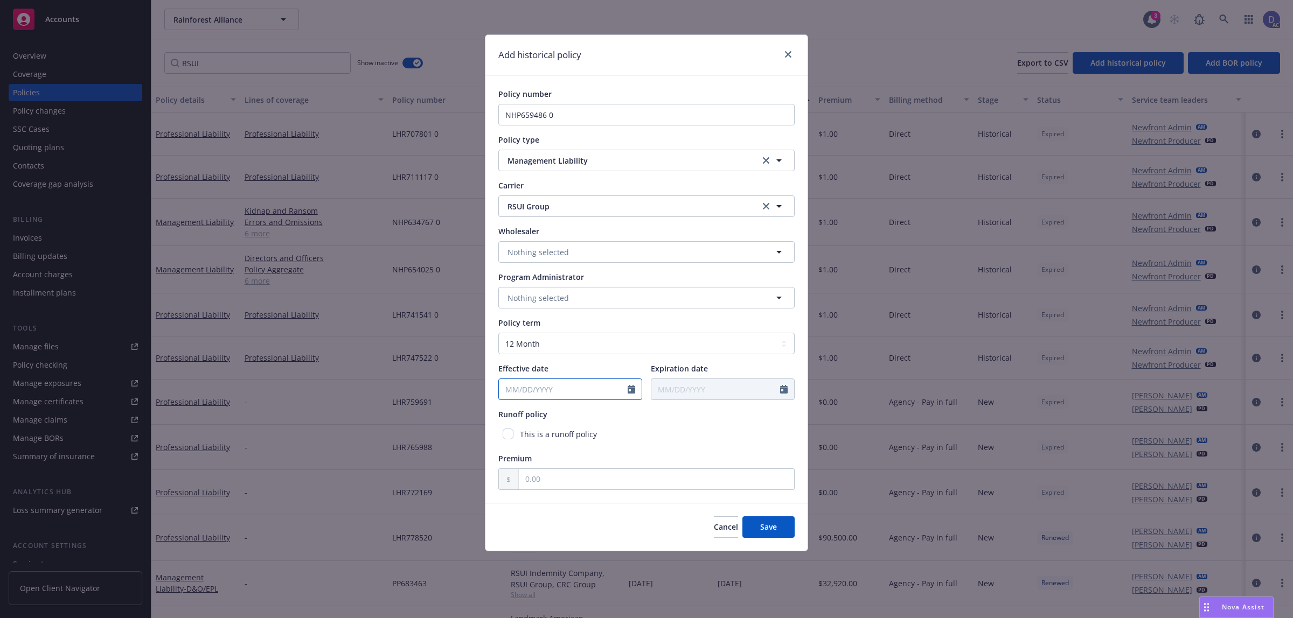
select select "8"
click at [590, 414] on input "2025" at bounding box center [591, 414] width 35 height 11
type input "2014"
click at [544, 419] on select "January February March April May June July August September October November De…" at bounding box center [546, 415] width 54 height 12
select select "10"
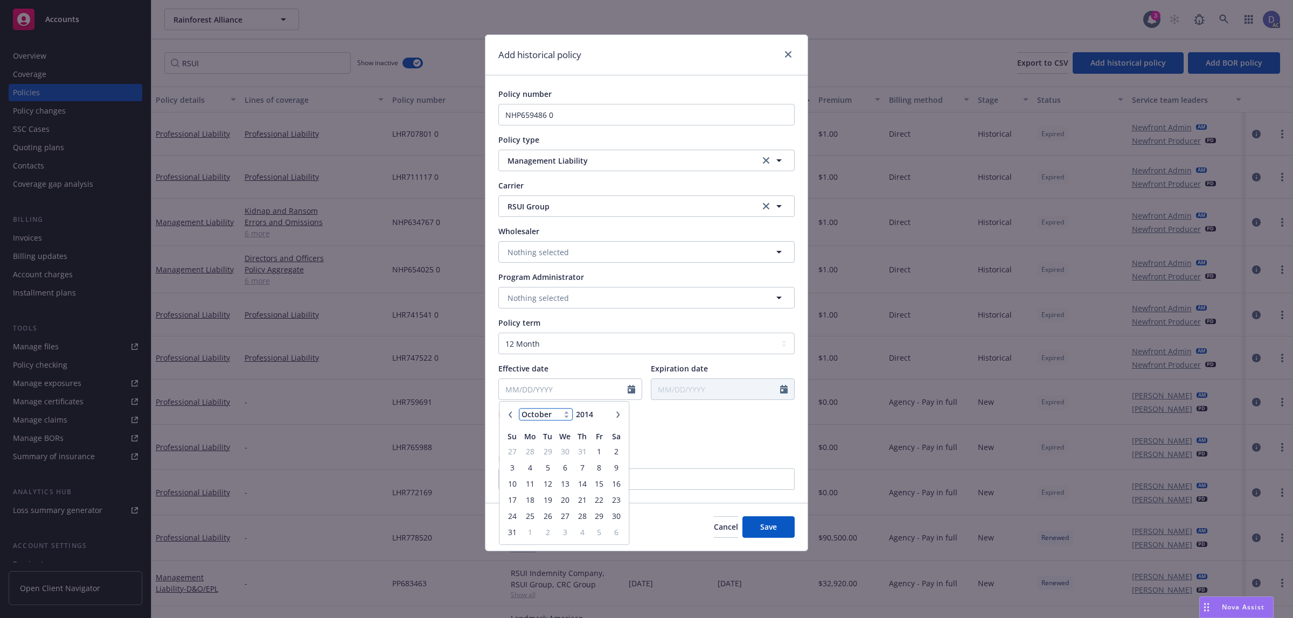
click at [519, 409] on select "January February March April May June July August September October November De…" at bounding box center [546, 415] width 54 height 12
click at [564, 454] on span "1" at bounding box center [565, 451] width 16 height 13
type input "10/01/2014"
type input "10/01/2015"
click at [660, 486] on input "text" at bounding box center [656, 479] width 275 height 20
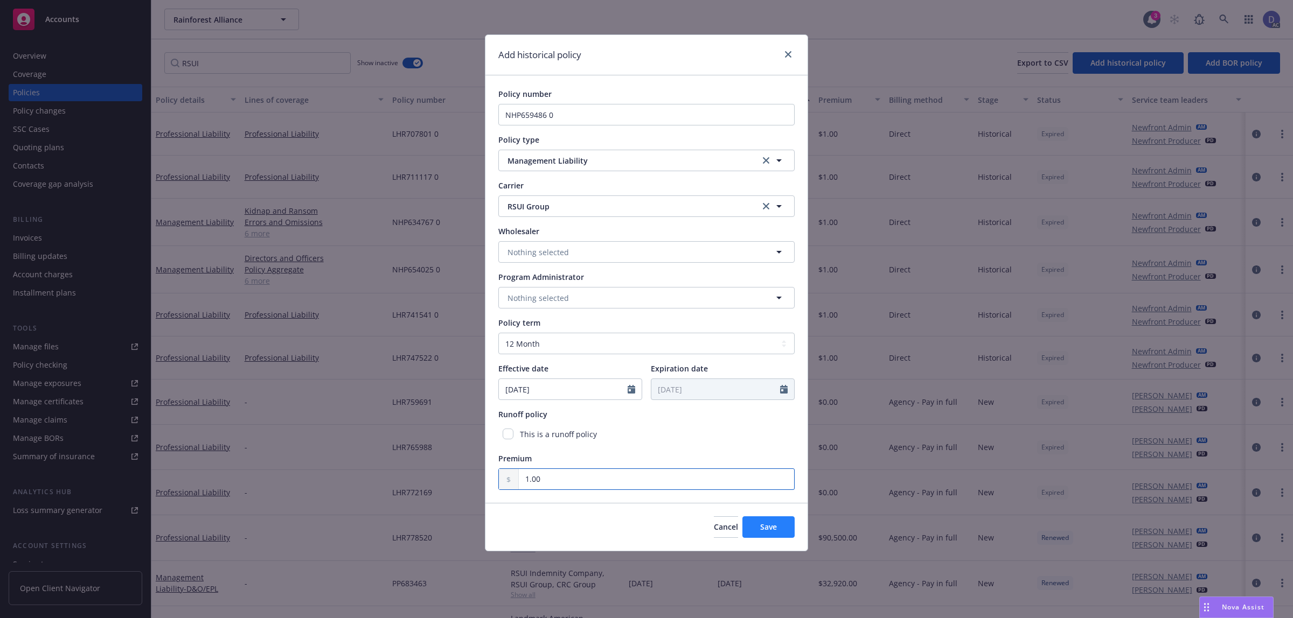
type input "1.00"
click at [764, 529] on span "Save" at bounding box center [768, 527] width 17 height 10
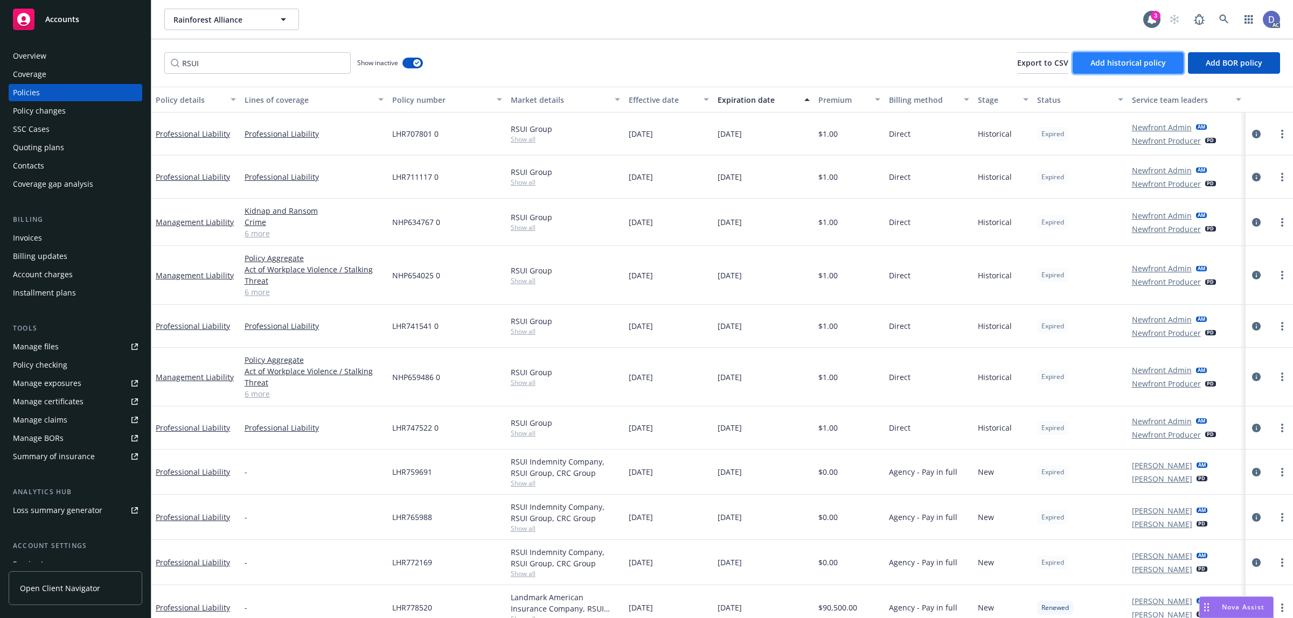
click at [1125, 61] on span "Add historical policy" at bounding box center [1127, 63] width 75 height 10
select select "other"
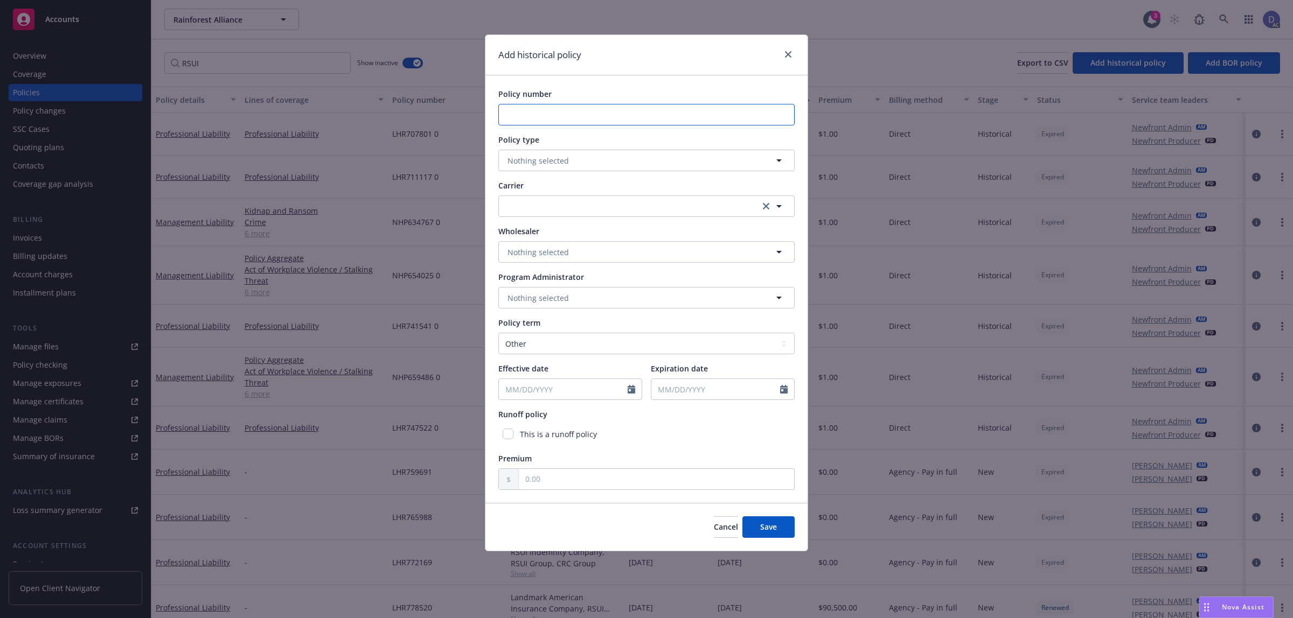
click at [557, 114] on input "Policy number" at bounding box center [646, 115] width 296 height 22
paste input "NHP674044 0"
type input "NHP674044 0"
click at [533, 170] on button "Nothing selected" at bounding box center [646, 161] width 296 height 22
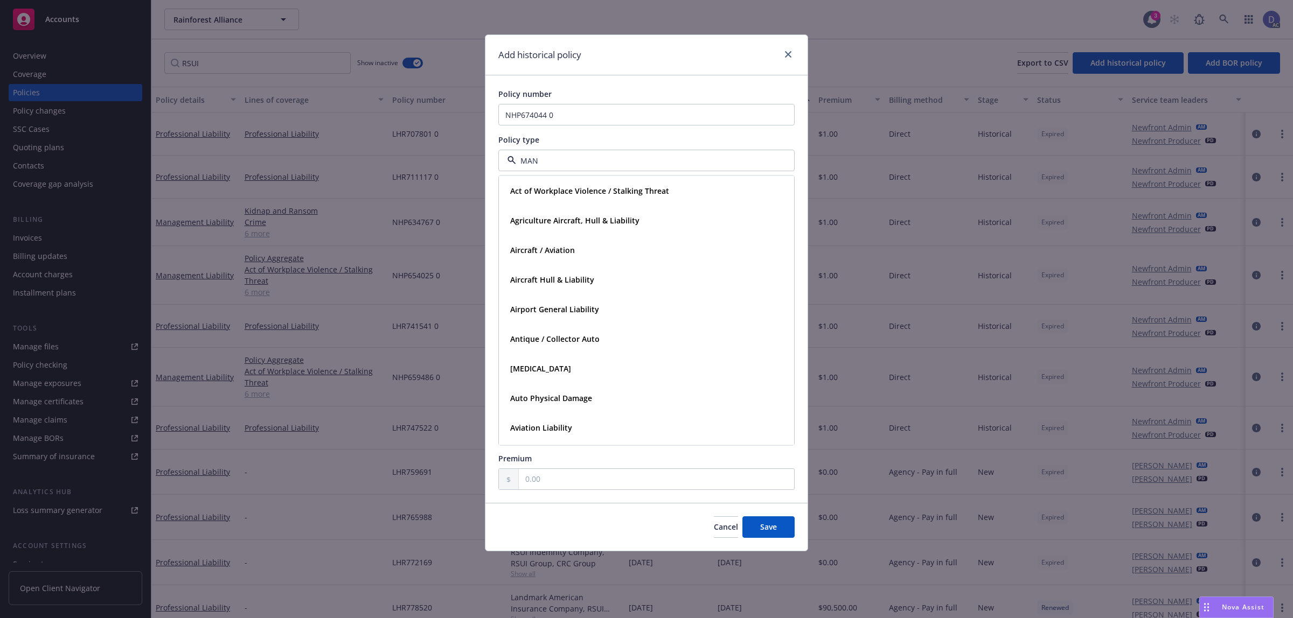
type input "MANA"
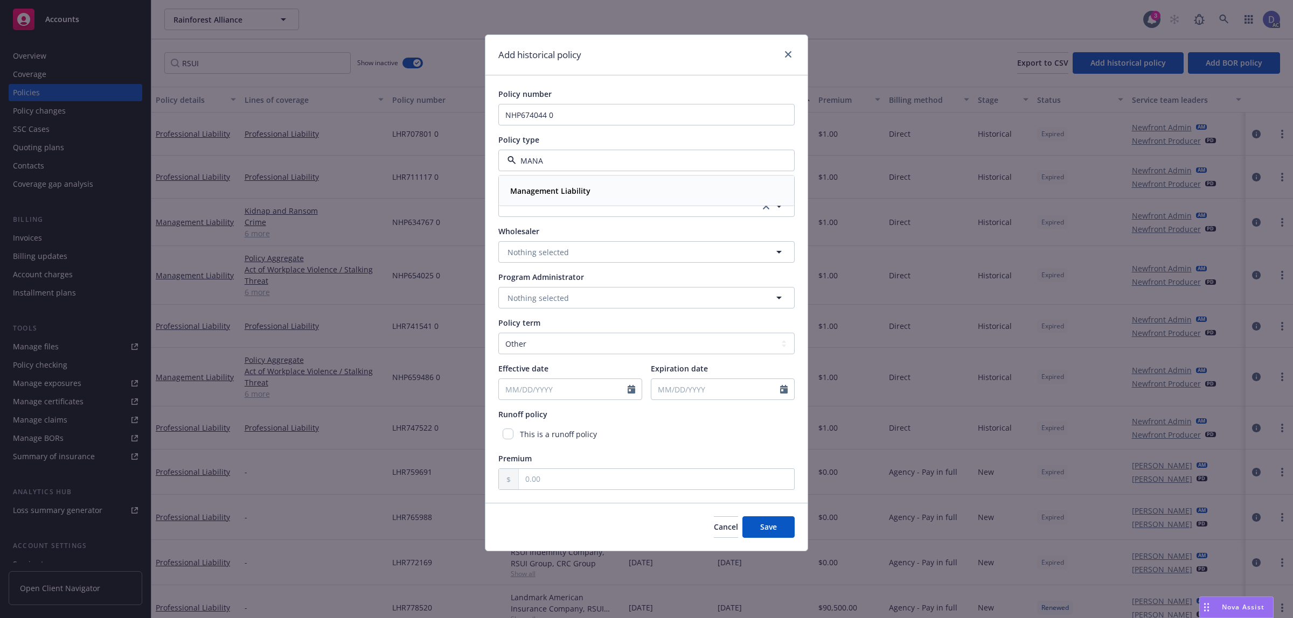
click at [575, 196] on strong "Management Liability" at bounding box center [550, 191] width 80 height 10
click at [578, 205] on button "button" at bounding box center [646, 207] width 296 height 22
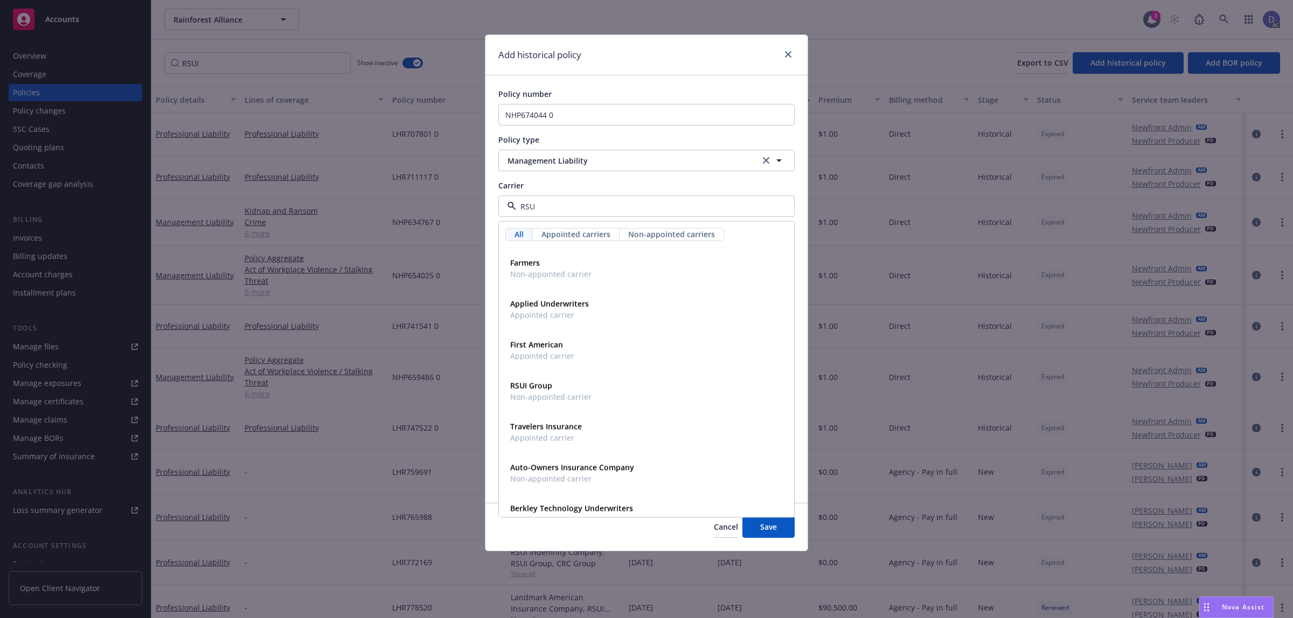
type input "RSUI"
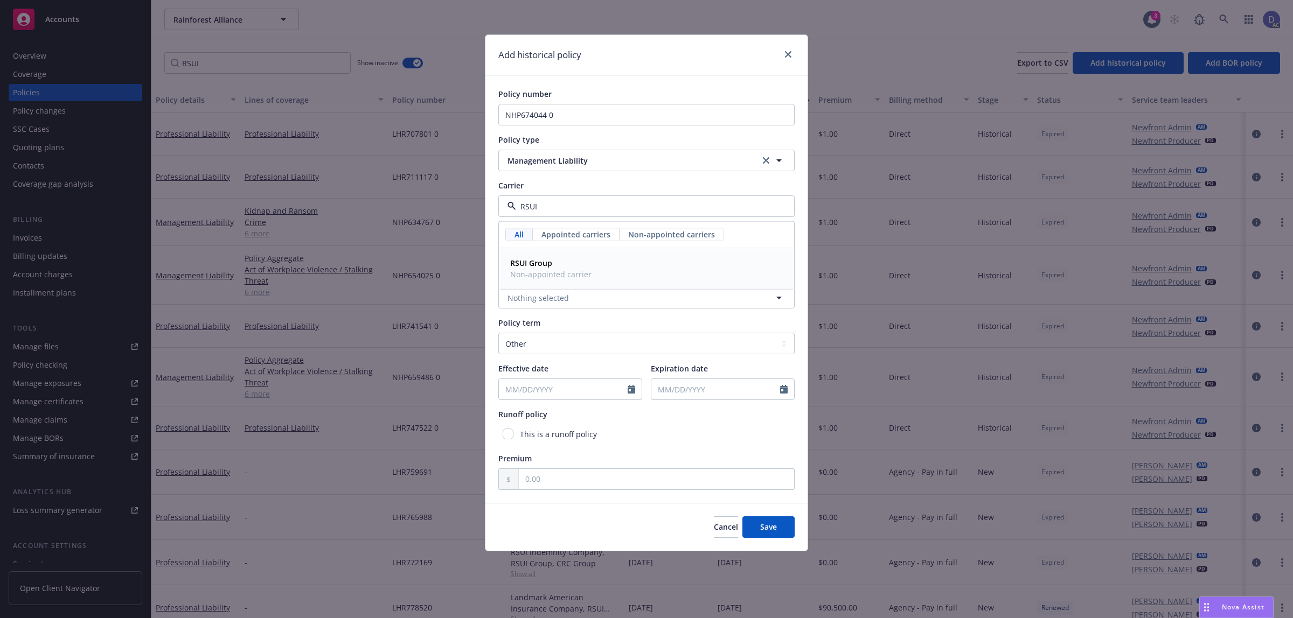
click at [570, 263] on span "RSUI Group" at bounding box center [550, 262] width 81 height 11
click at [573, 345] on select "Select policy term 12 Month 6 Month 4 Month 3 Month 2 Month 1 Month 36 Month (3…" at bounding box center [646, 344] width 296 height 22
select select "12"
click at [498, 333] on select "Select policy term 12 Month 6 Month 4 Month 3 Month 2 Month 1 Month 36 Month (3…" at bounding box center [646, 344] width 296 height 22
click at [631, 385] on icon "Calendar" at bounding box center [631, 389] width 8 height 9
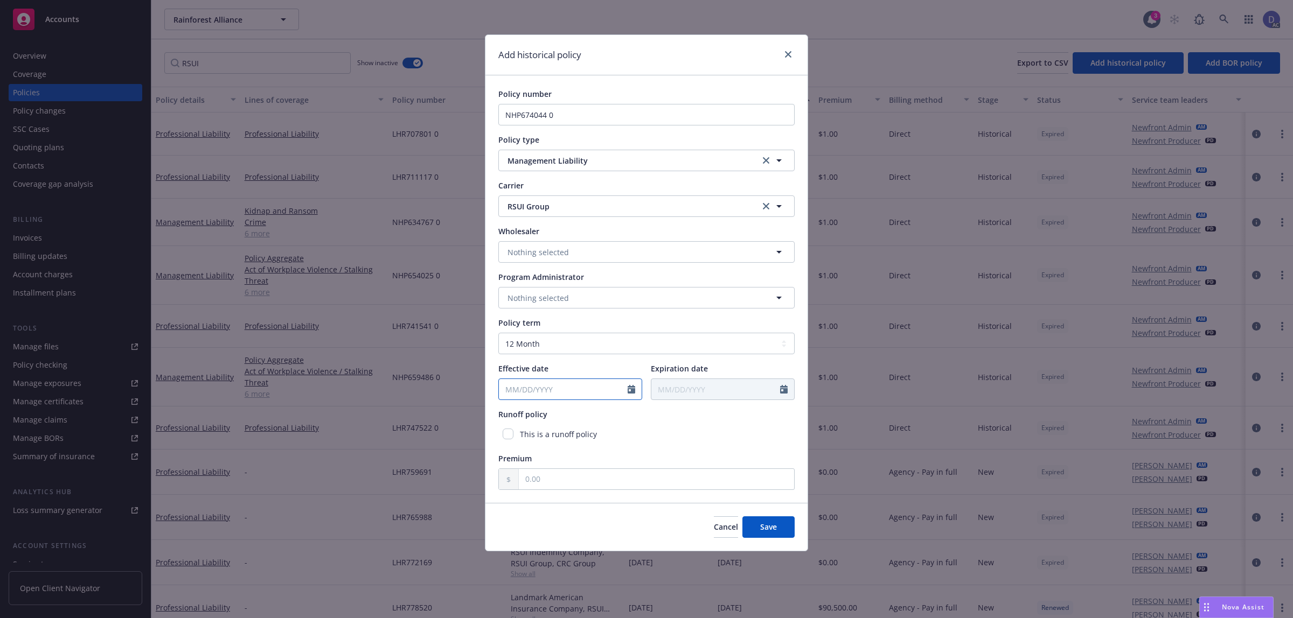
select select "8"
click at [595, 418] on input "2025" at bounding box center [591, 414] width 35 height 11
type input "2017"
click at [546, 413] on select "January February March April May June July August September October November De…" at bounding box center [546, 415] width 54 height 12
select select "10"
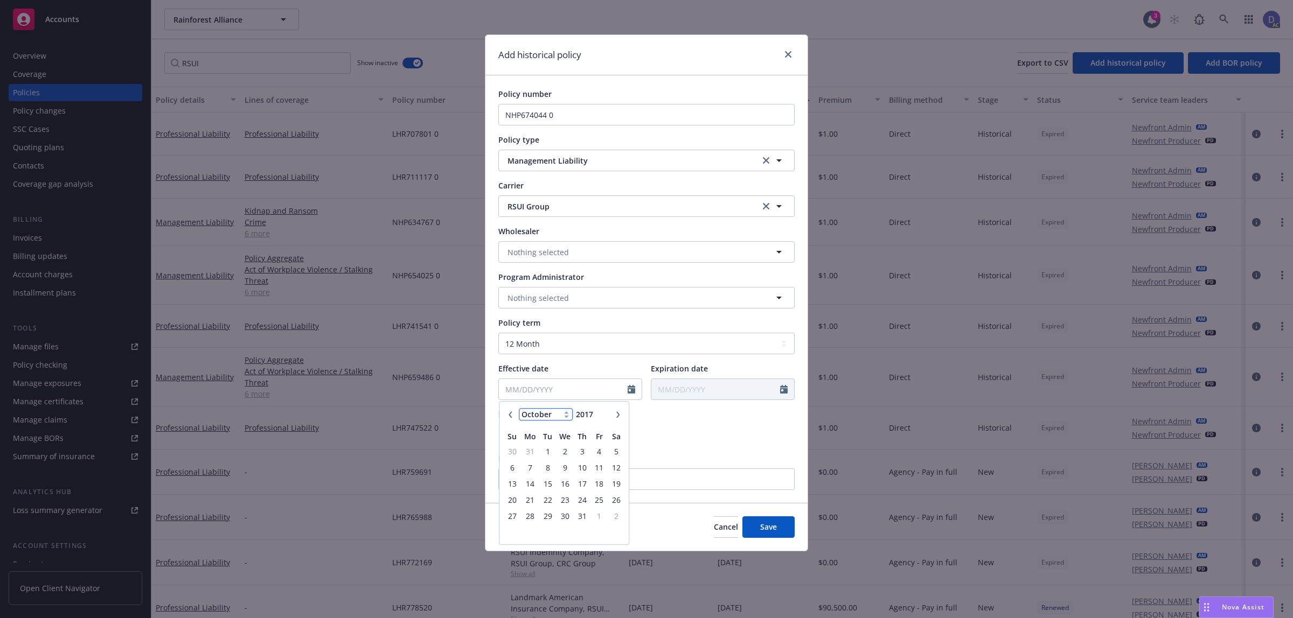
click at [519, 409] on select "January February March April May June July August September October November De…" at bounding box center [546, 415] width 54 height 12
click at [512, 456] on span "1" at bounding box center [512, 451] width 15 height 13
type input "10/01/2017"
type input "10/01/2018"
drag, startPoint x: 718, startPoint y: 483, endPoint x: 625, endPoint y: 431, distance: 106.6
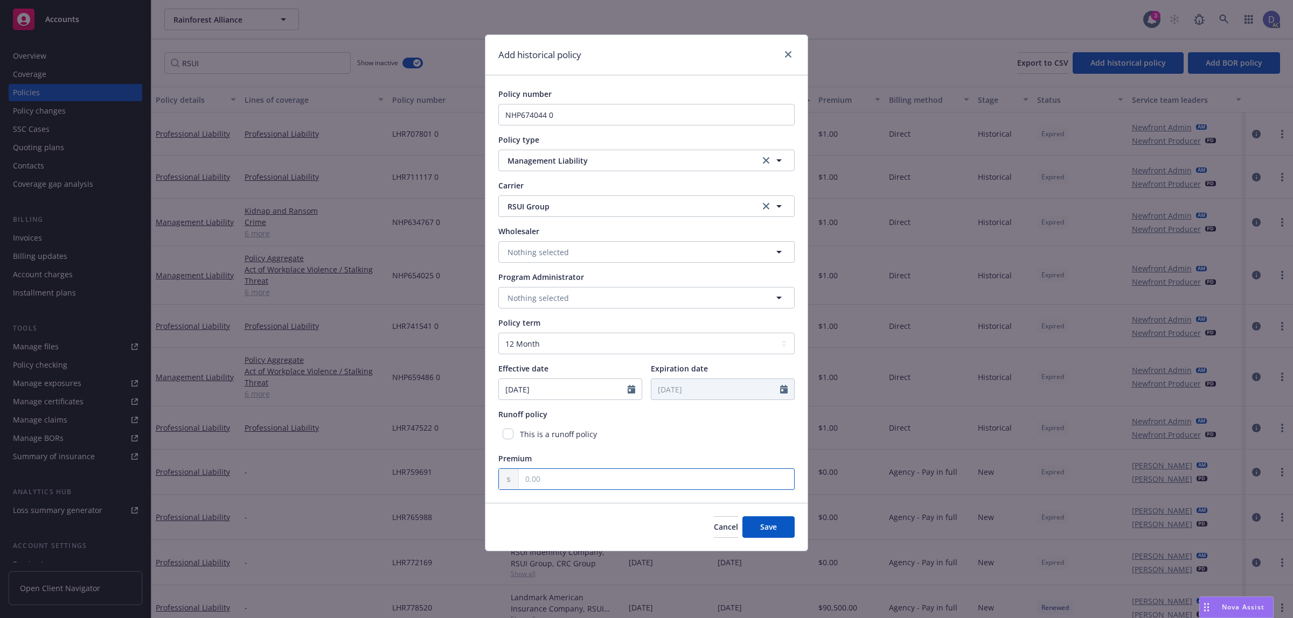
click at [718, 483] on input "text" at bounding box center [656, 479] width 275 height 20
type input "1.00"
click at [779, 529] on button "Save" at bounding box center [768, 527] width 52 height 22
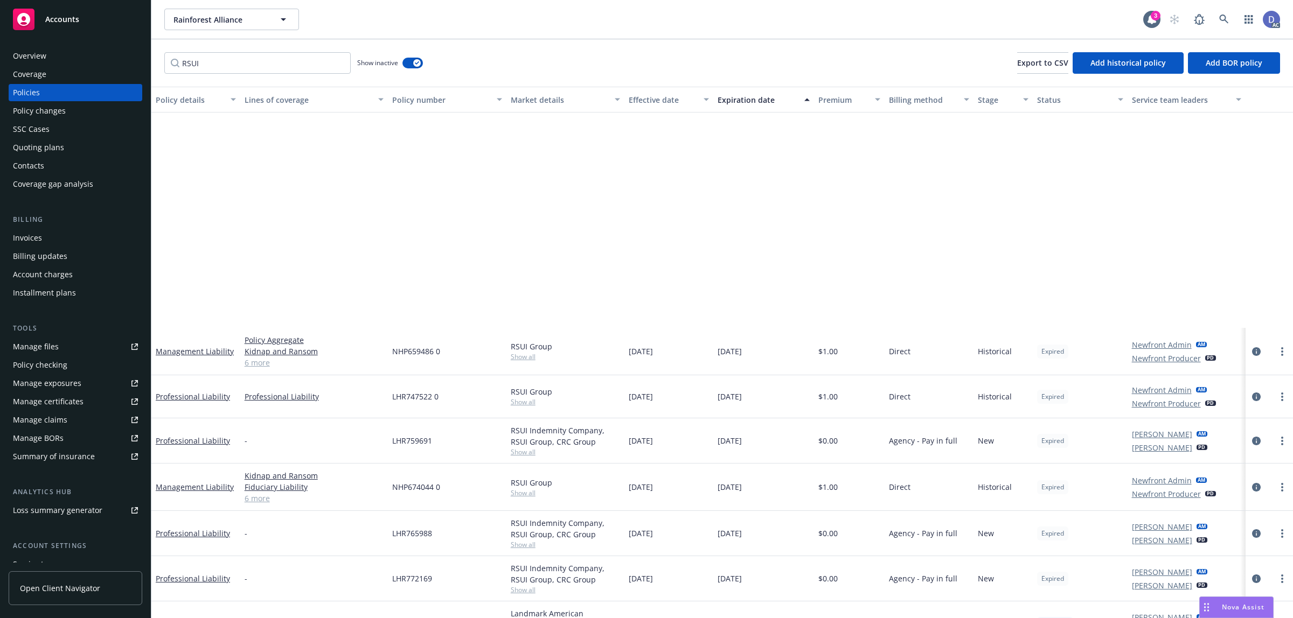
scroll to position [337, 0]
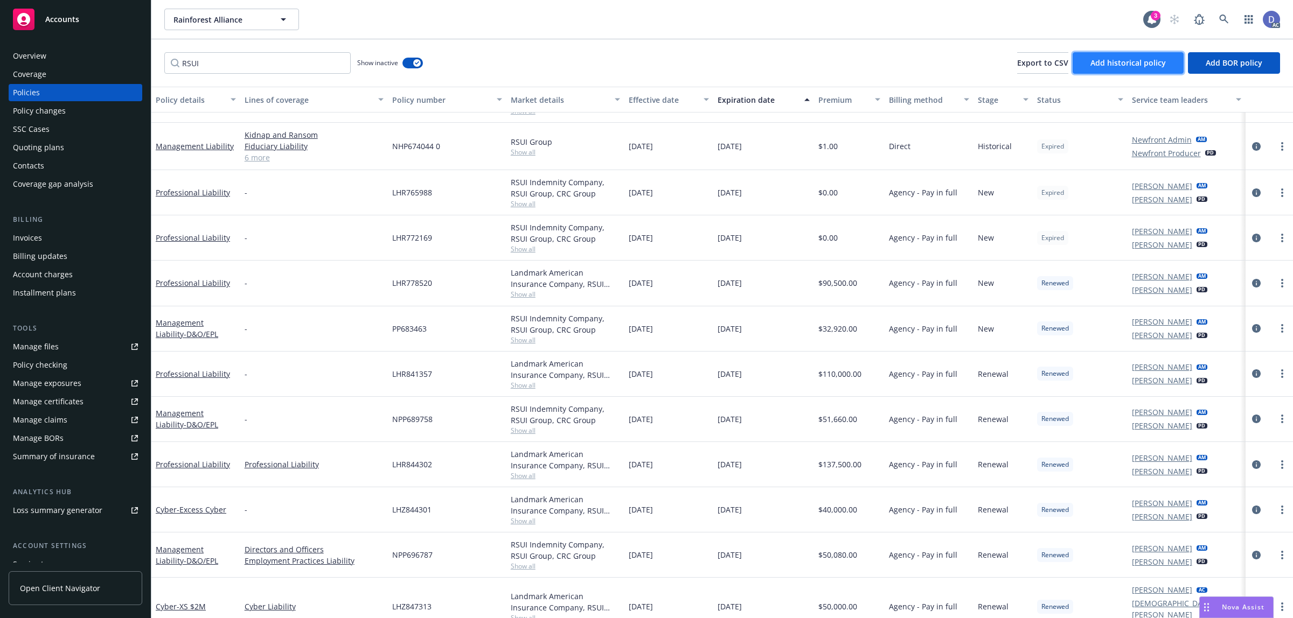
click at [1154, 68] on button "Add historical policy" at bounding box center [1127, 63] width 111 height 22
select select "other"
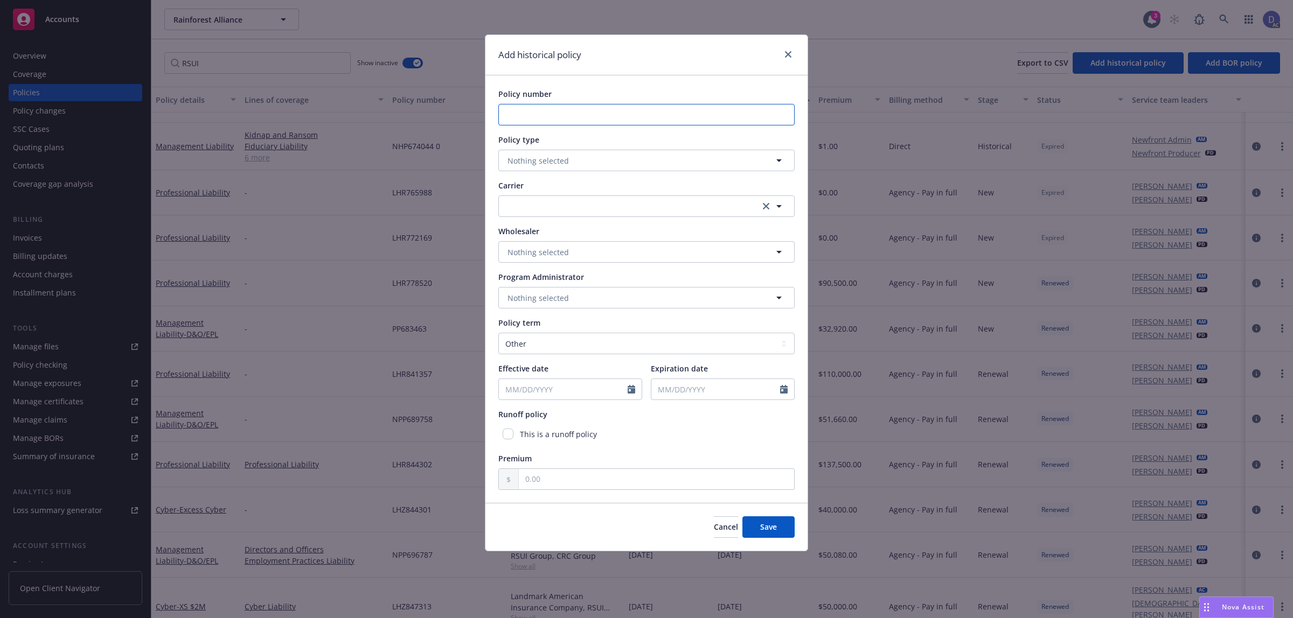
click at [629, 111] on input "Policy number" at bounding box center [646, 115] width 296 height 22
paste input "NHP678578 0"
type input "NHP678578 0"
click at [611, 152] on button "Nothing selected" at bounding box center [646, 161] width 296 height 22
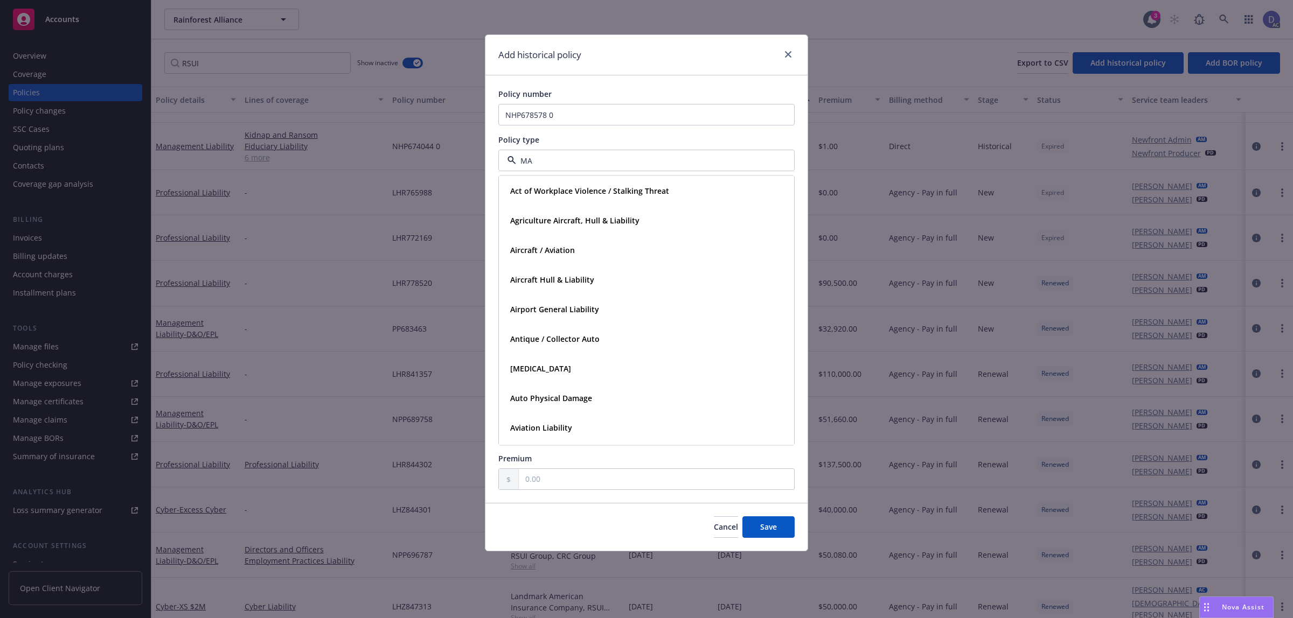
type input "MAN"
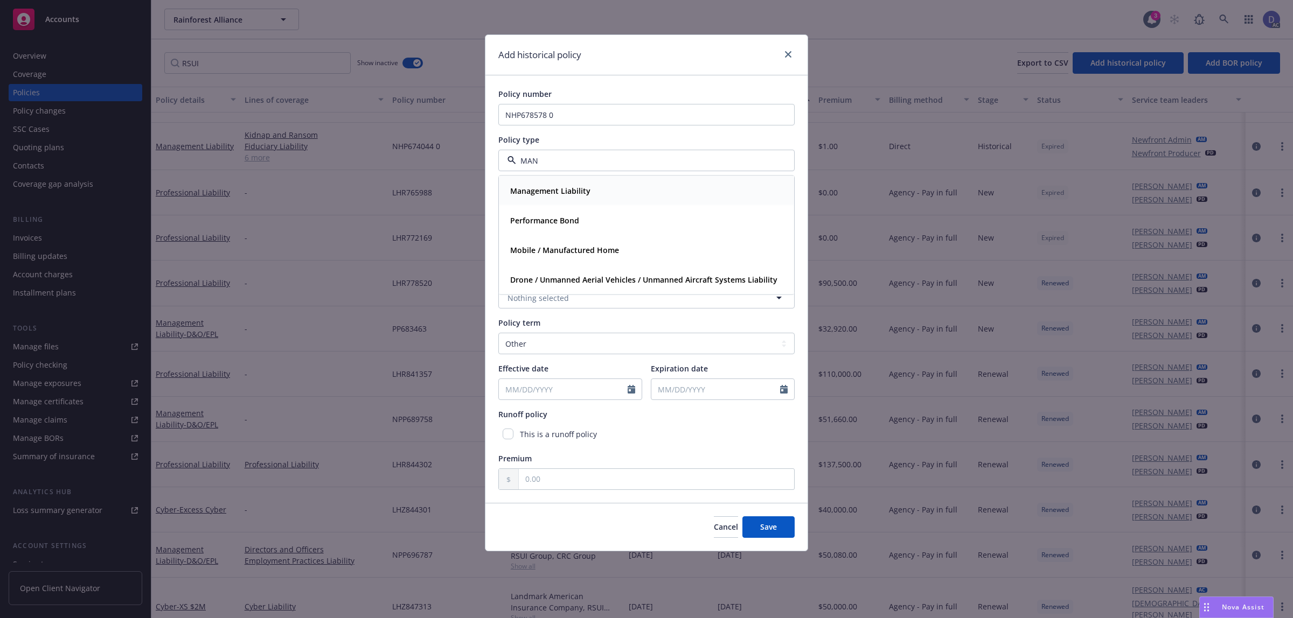
click at [602, 184] on div "Management Liability" at bounding box center [646, 191] width 281 height 16
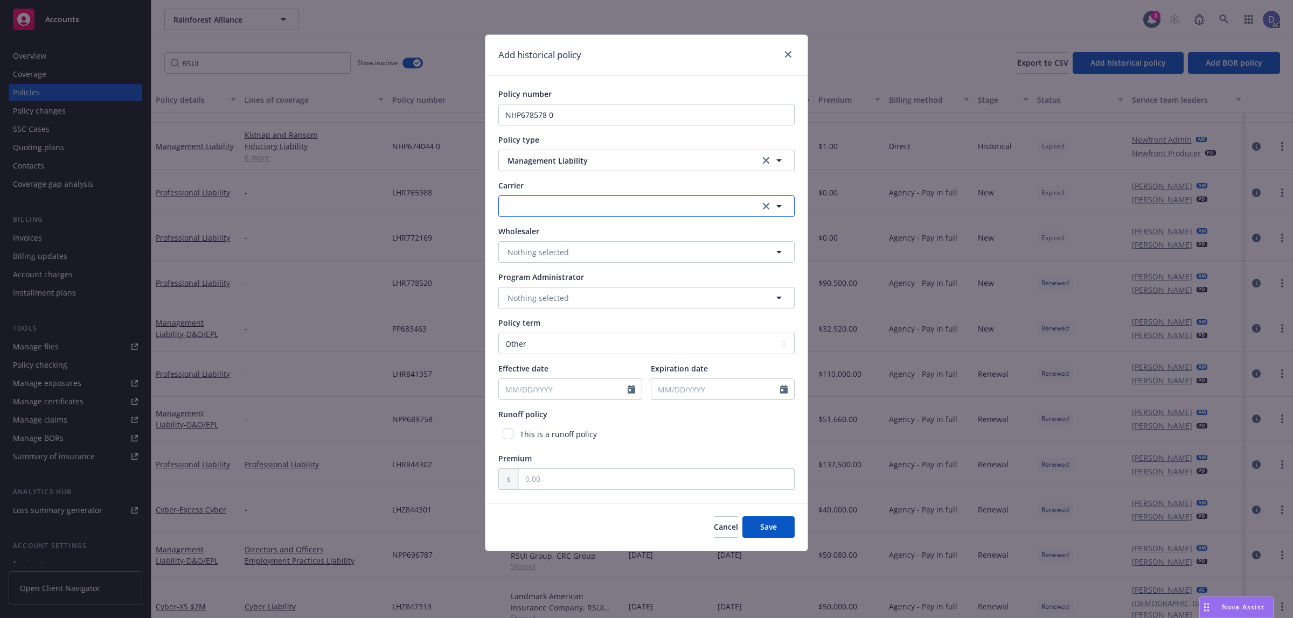
click at [582, 206] on button "button" at bounding box center [646, 207] width 296 height 22
type input "RSUI"
click at [555, 266] on span "RSUI Group" at bounding box center [550, 262] width 81 height 11
click at [542, 343] on select "Select policy term 12 Month 6 Month 4 Month 3 Month 2 Month 1 Month 36 Month (3…" at bounding box center [646, 344] width 296 height 22
select select "12"
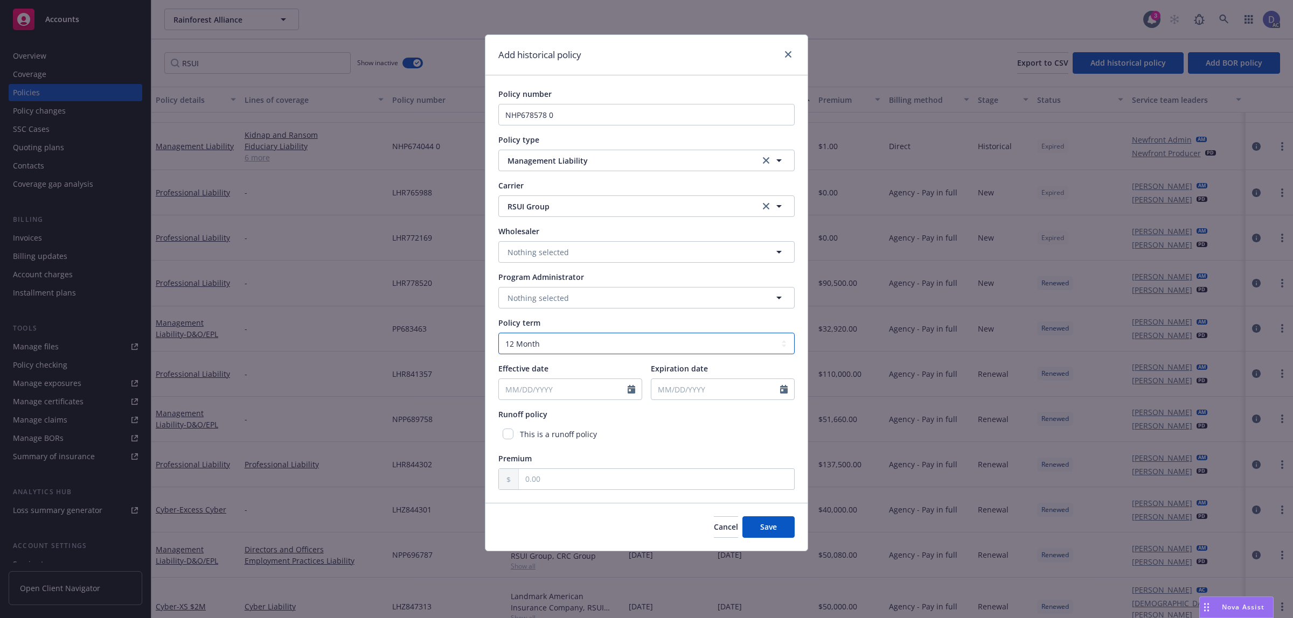
click at [498, 333] on select "Select policy term 12 Month 6 Month 4 Month 3 Month 2 Month 1 Month 36 Month (3…" at bounding box center [646, 344] width 296 height 22
click at [633, 390] on icon "Calendar" at bounding box center [631, 389] width 8 height 9
select select "8"
click at [595, 415] on input "2025" at bounding box center [591, 414] width 35 height 11
type input "2018"
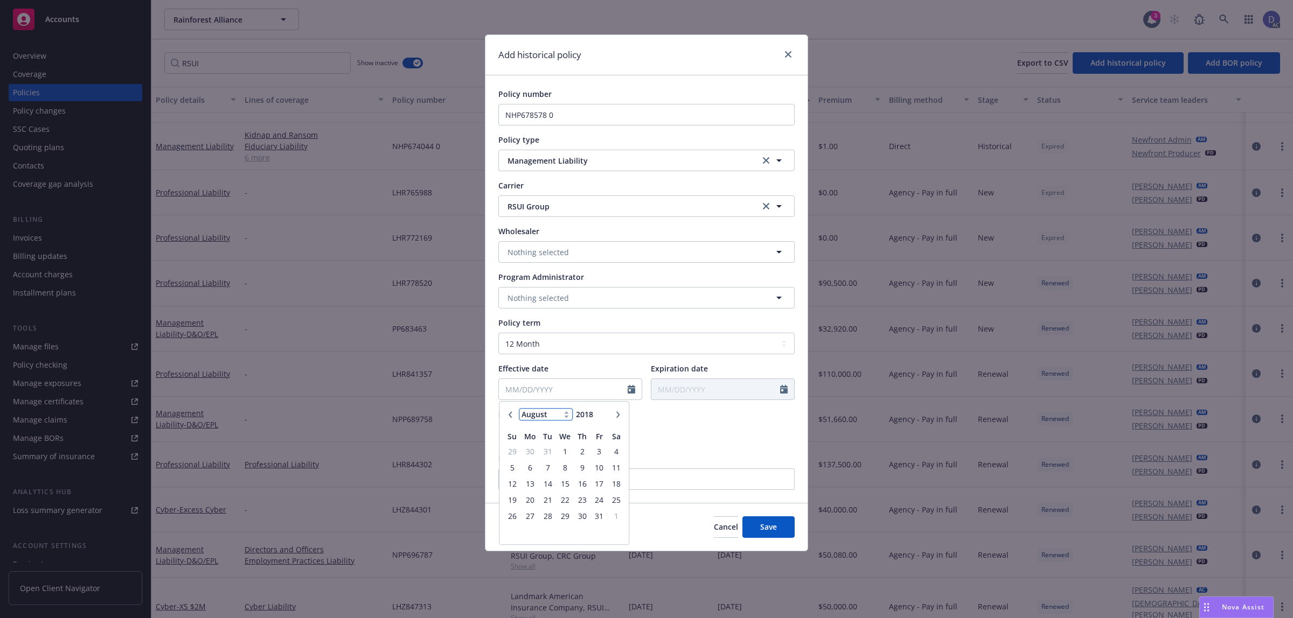
click at [547, 412] on select "January February March April May June July August September October November De…" at bounding box center [546, 415] width 54 height 12
select select "10"
click at [519, 409] on select "January February March April May June July August September October November De…" at bounding box center [546, 415] width 54 height 12
click at [534, 457] on span "1" at bounding box center [530, 451] width 16 height 13
type input "10/01/2018"
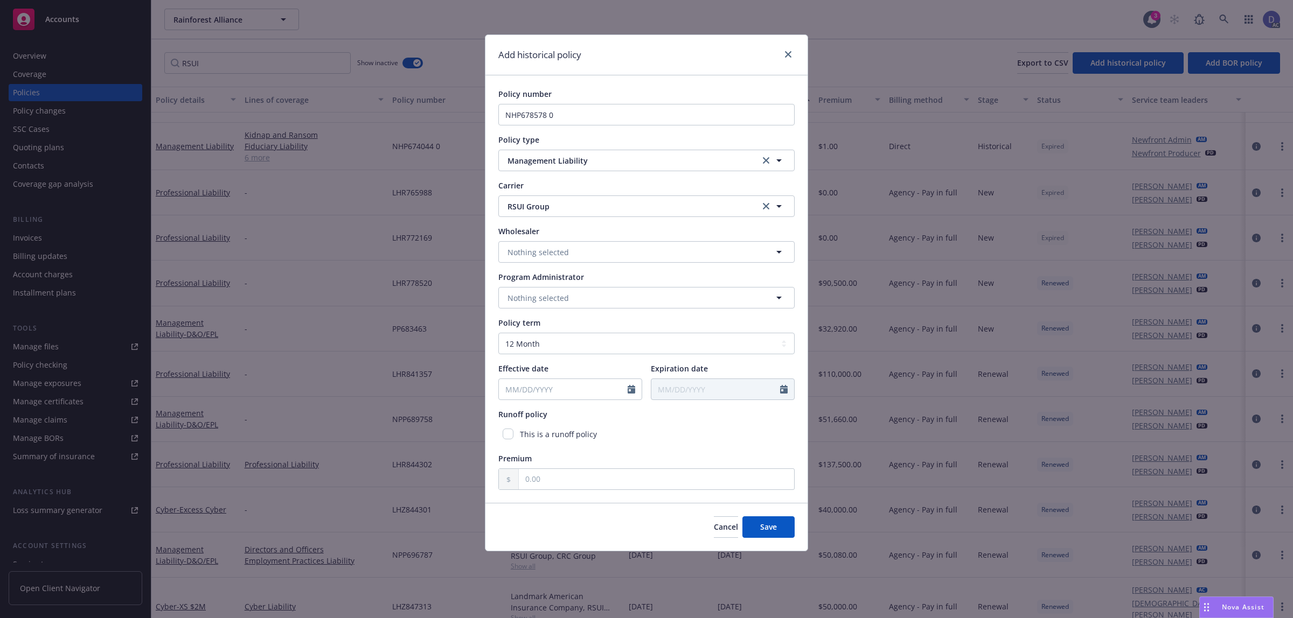
type input "10/01/2019"
click at [664, 497] on div "Policy number NHP678578 0 Policy type Management Liability Carrier RSUI Group R…" at bounding box center [646, 289] width 322 height 428
click at [669, 487] on input "text" at bounding box center [656, 479] width 275 height 20
type input "1.00"
click at [771, 524] on span "Save" at bounding box center [768, 527] width 17 height 10
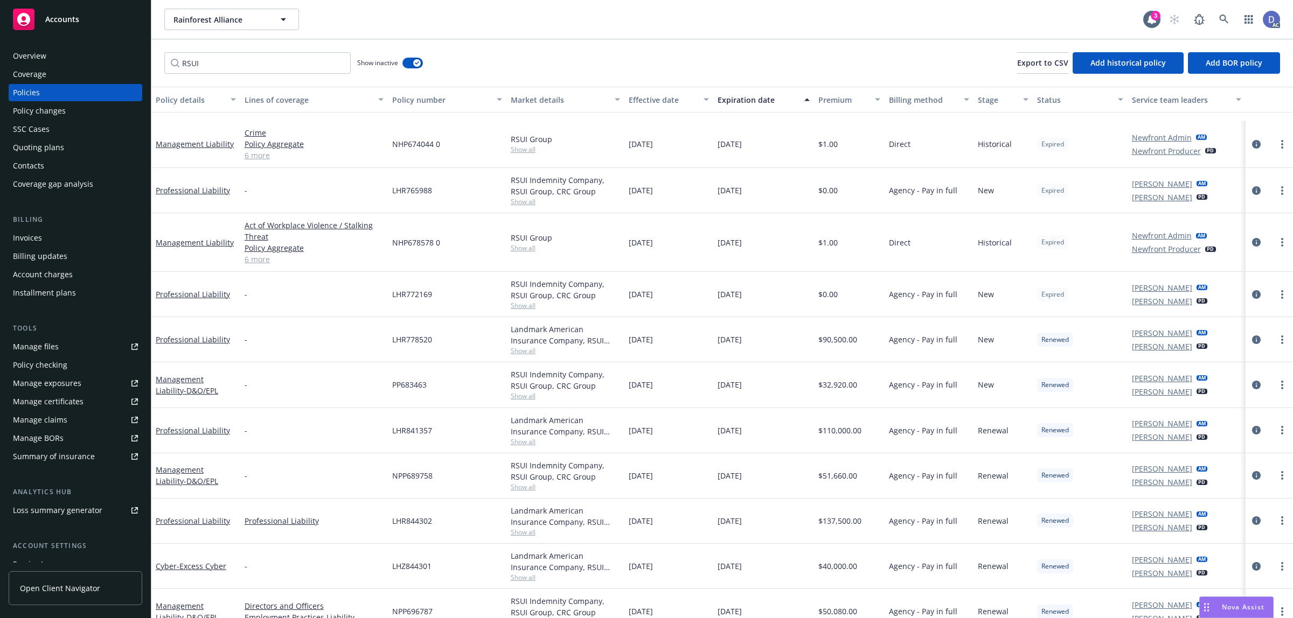
scroll to position [429, 0]
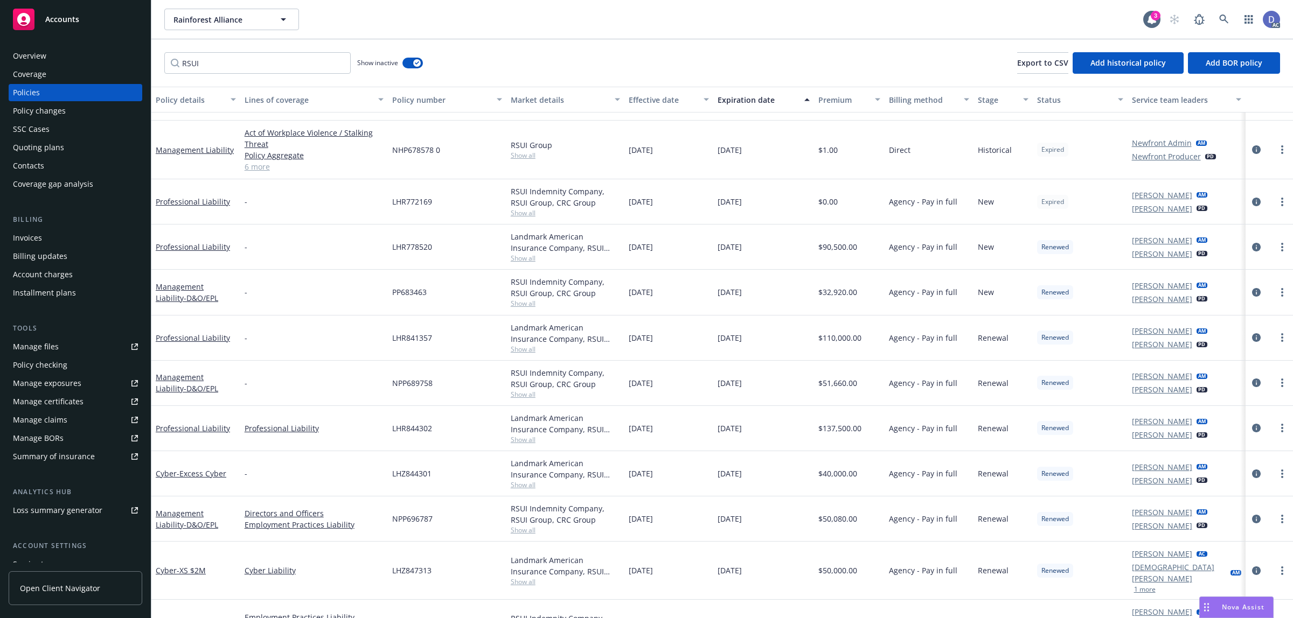
click at [68, 419] on link "Manage claims" at bounding box center [76, 419] width 134 height 17
click at [44, 346] on div "Manage files" at bounding box center [36, 346] width 46 height 17
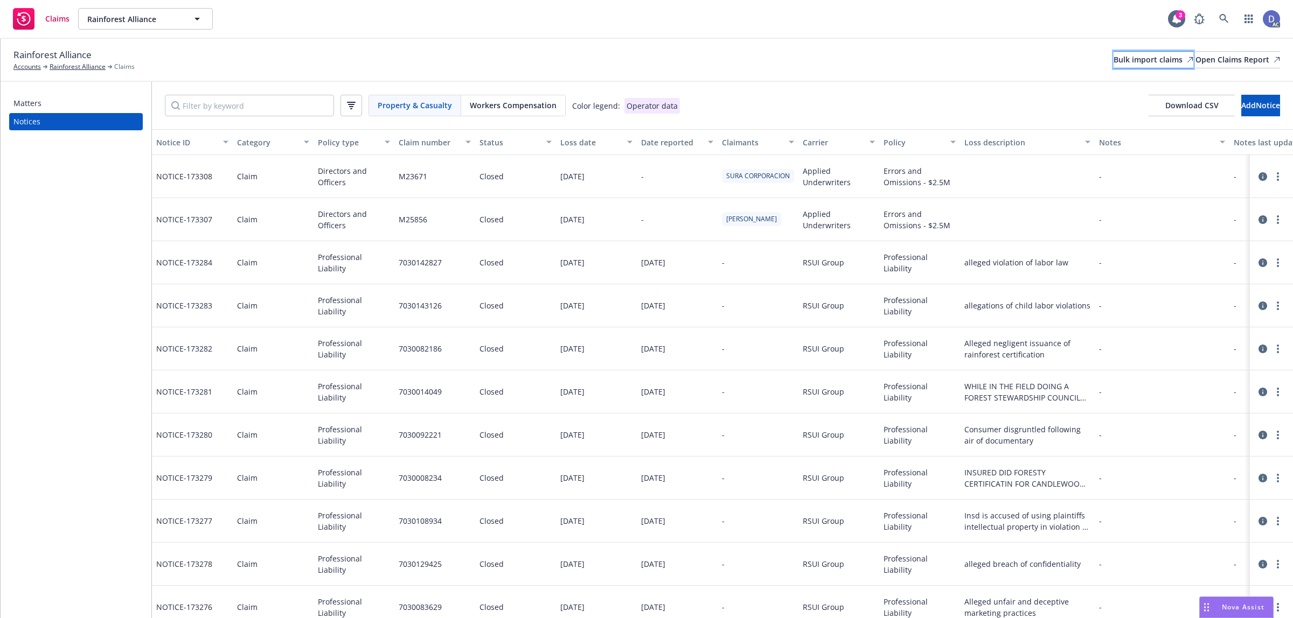
click at [1142, 65] on link "Bulk import claims" at bounding box center [1153, 59] width 80 height 17
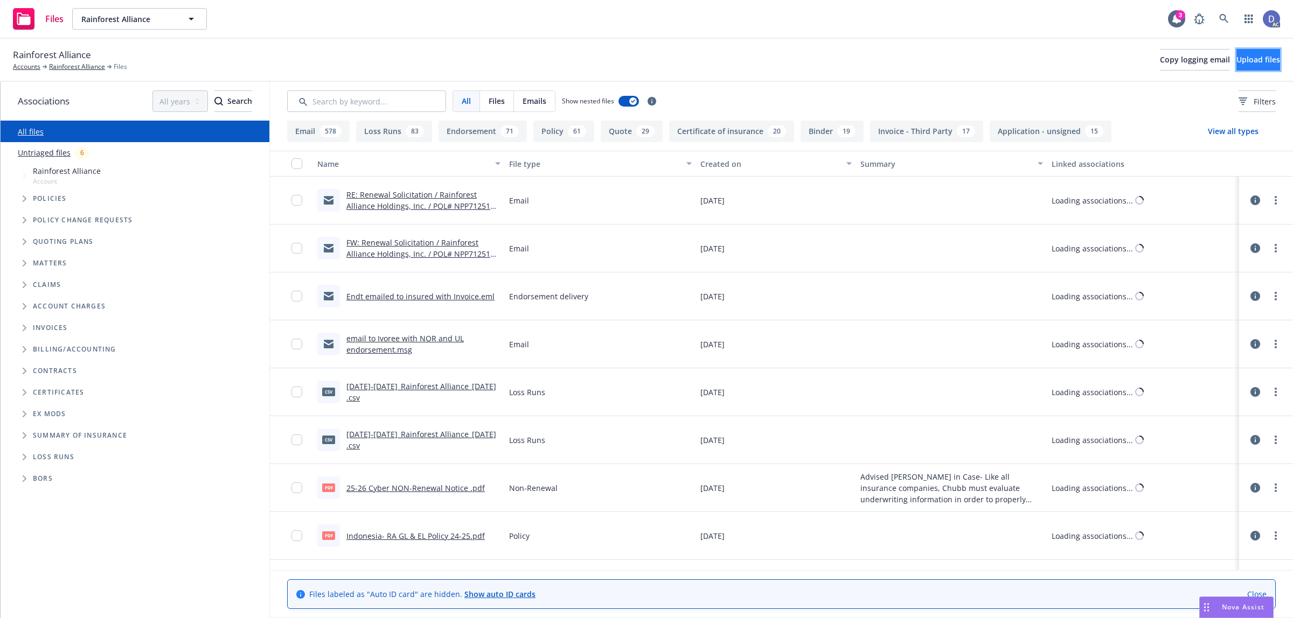
click at [1236, 59] on button "Upload files" at bounding box center [1258, 60] width 44 height 22
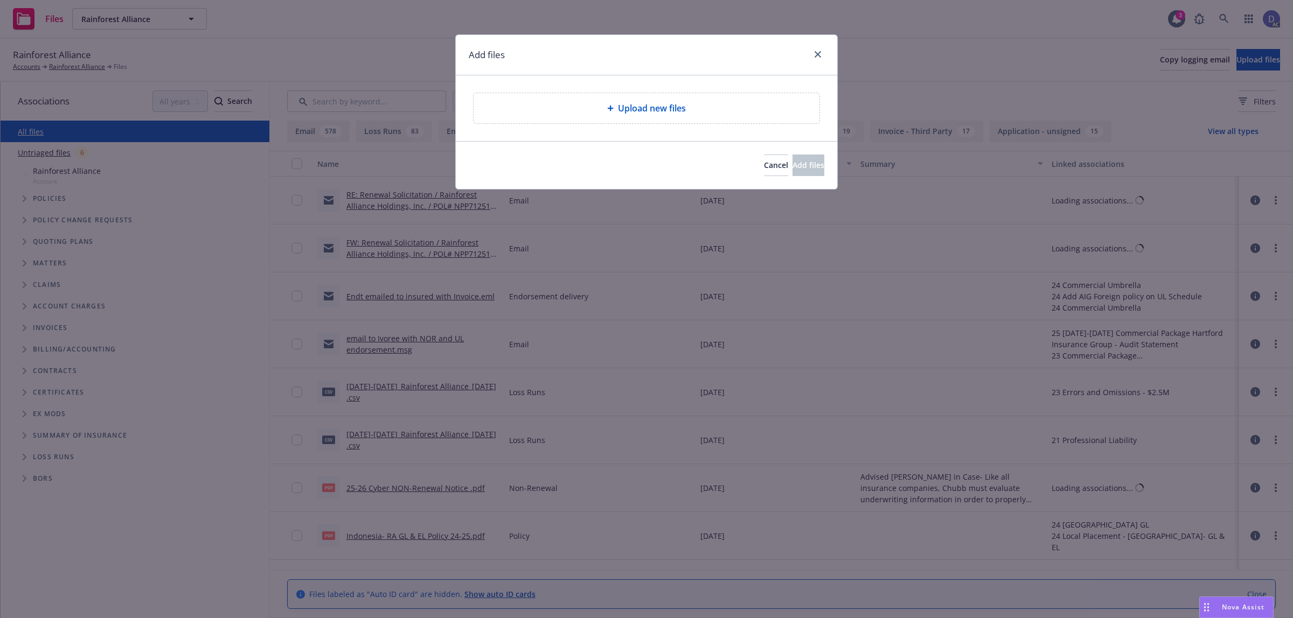
click at [636, 106] on span "Upload new files" at bounding box center [652, 108] width 68 height 13
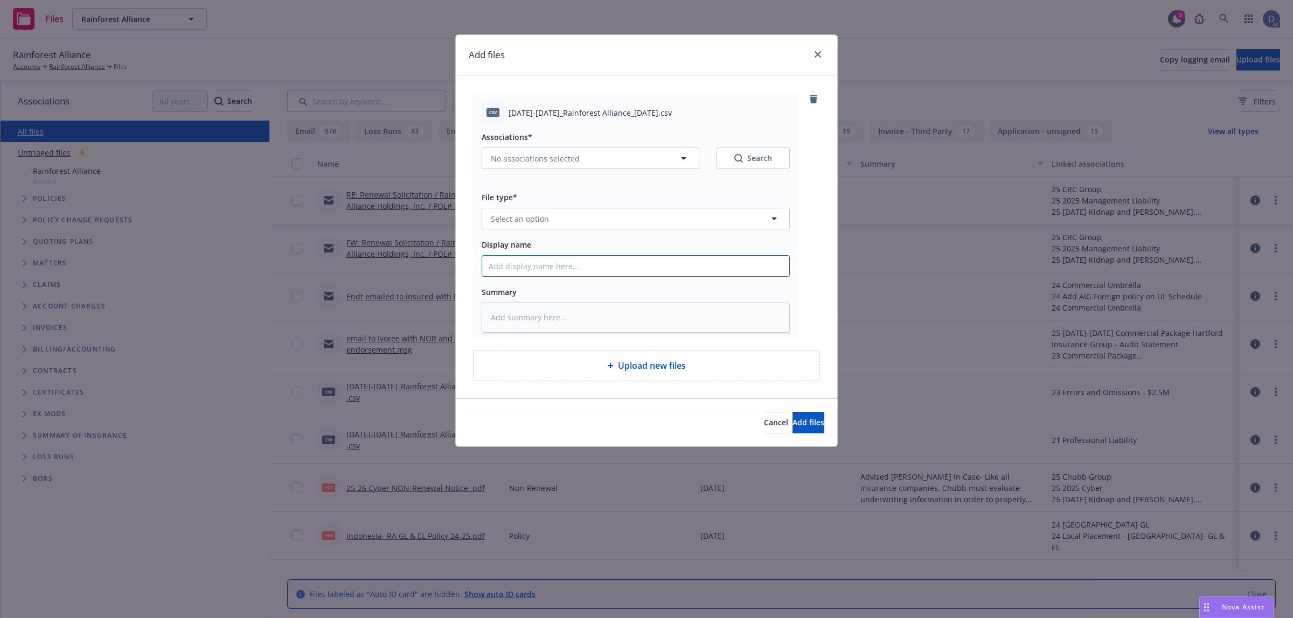
click at [720, 268] on input "Display name" at bounding box center [635, 266] width 307 height 20
paste input "2009-2024_Rainforest Alliance_8-5-2025"
type input "2009-2024_Rainforest Alliance_8-5-2025"
type textarea "x"
type input "2009-2024_Rainforest Alliance_8-5-2025"
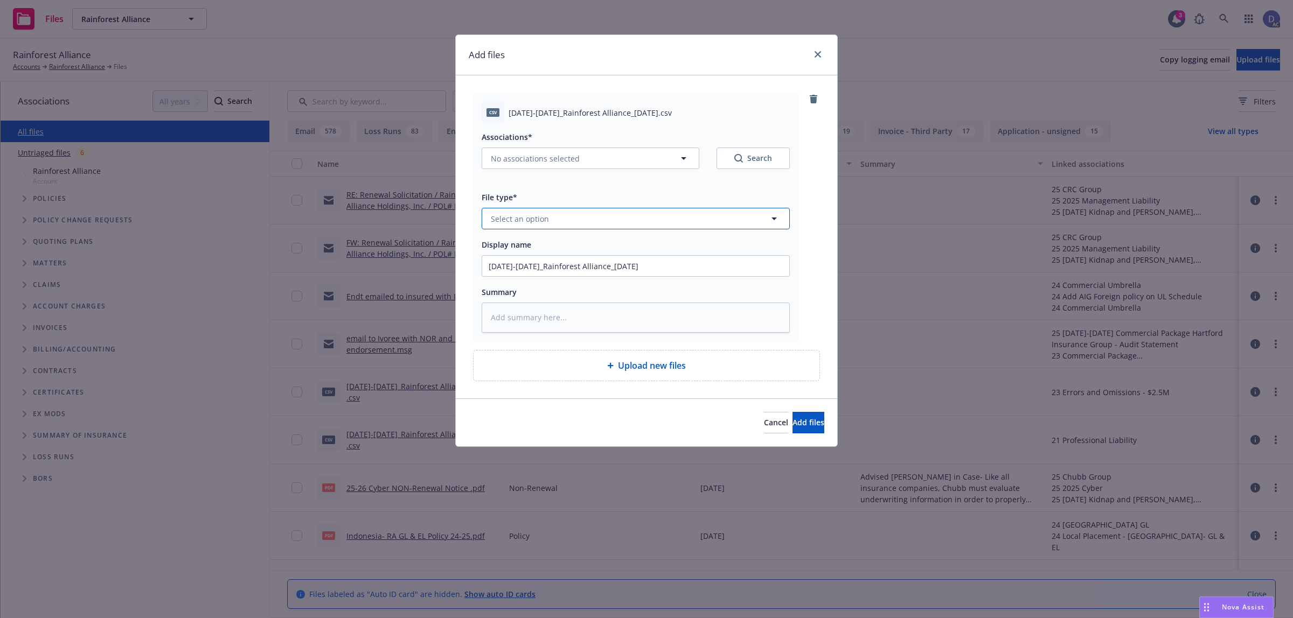
click at [736, 227] on button "Select an option" at bounding box center [635, 219] width 308 height 22
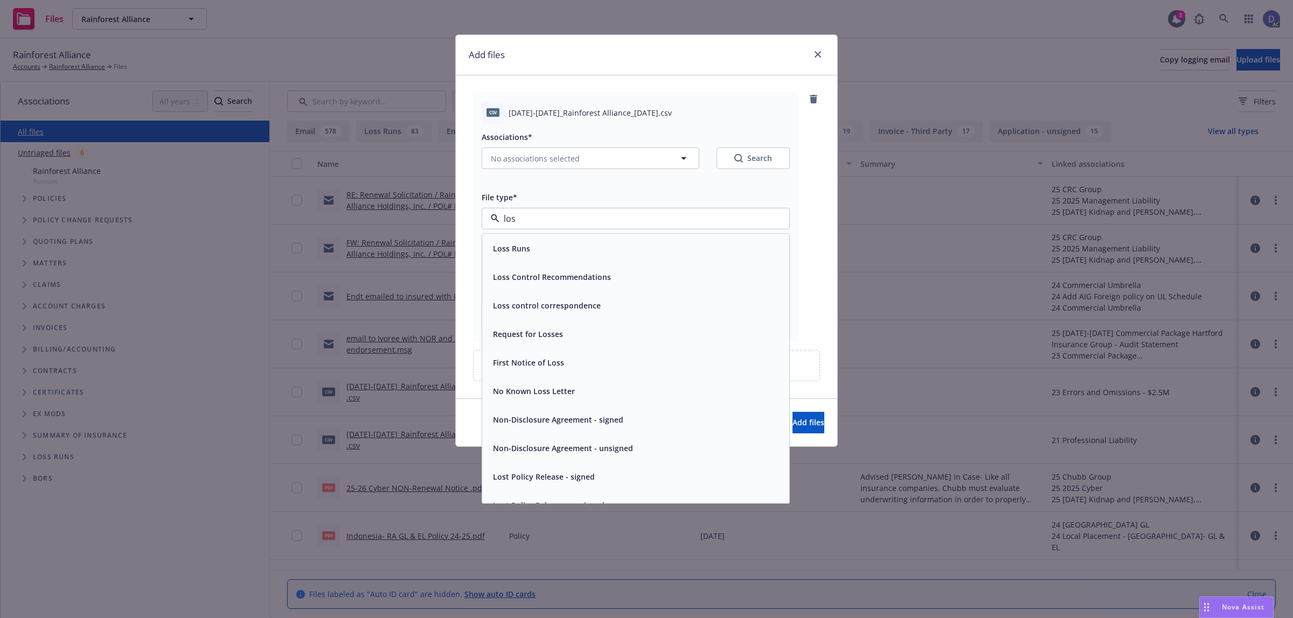
type input "loss"
click at [698, 244] on div "Loss Runs" at bounding box center [635, 249] width 294 height 16
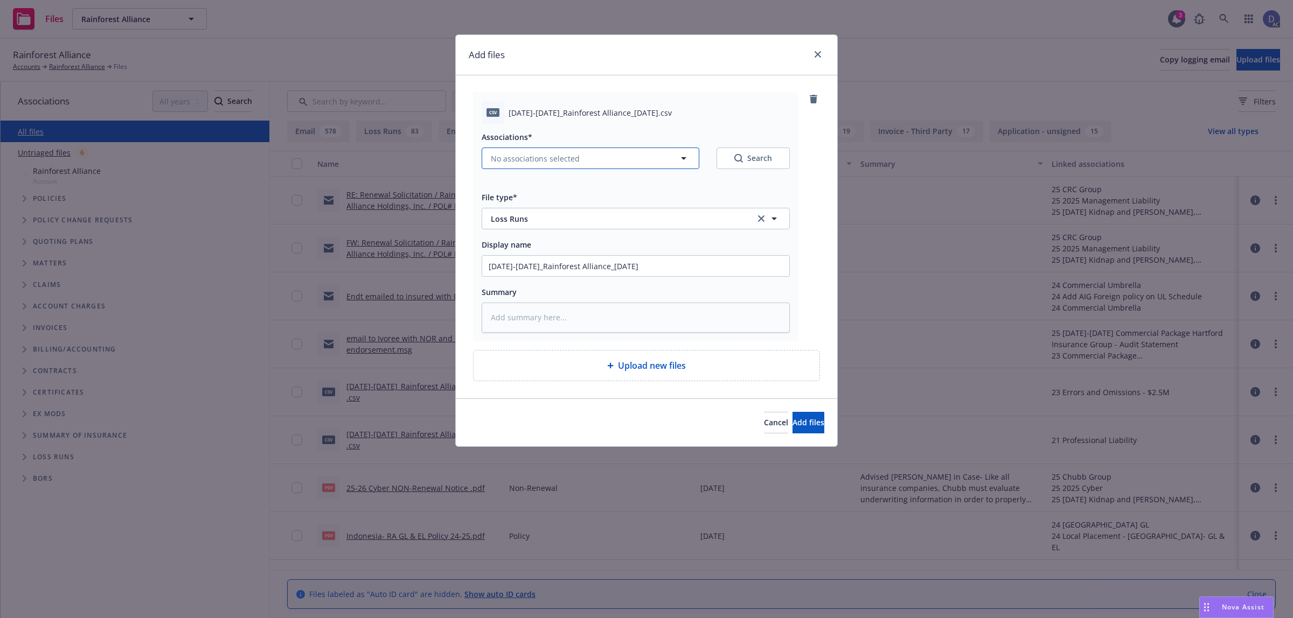
click at [510, 164] on span "No associations selected" at bounding box center [535, 158] width 89 height 11
type textarea "x"
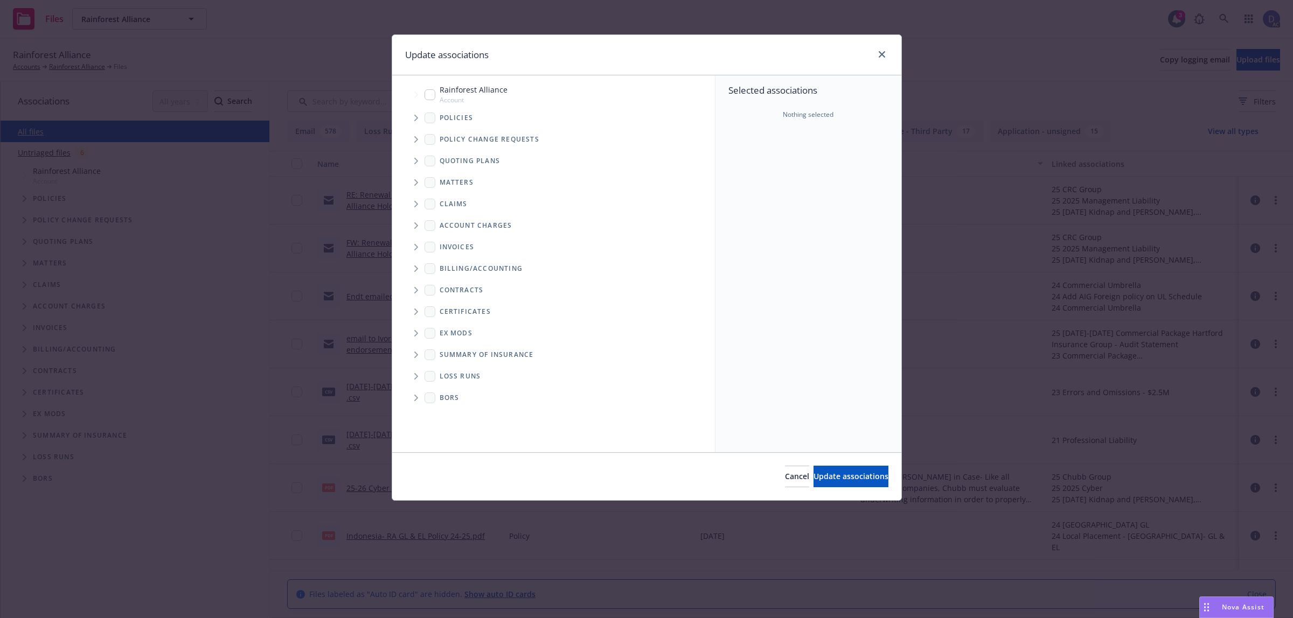
click at [415, 120] on icon "Tree Example" at bounding box center [416, 118] width 4 height 6
click at [732, 166] on div "Selected associations Nothing selected" at bounding box center [808, 263] width 186 height 377
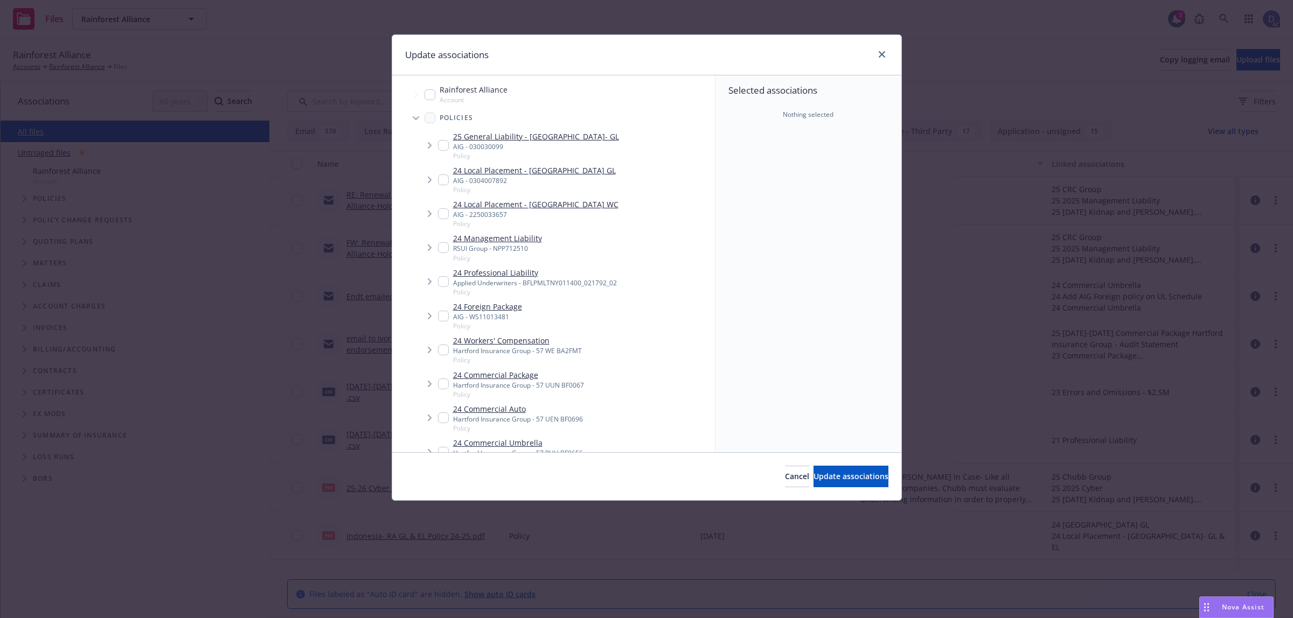
scroll to position [835, 0]
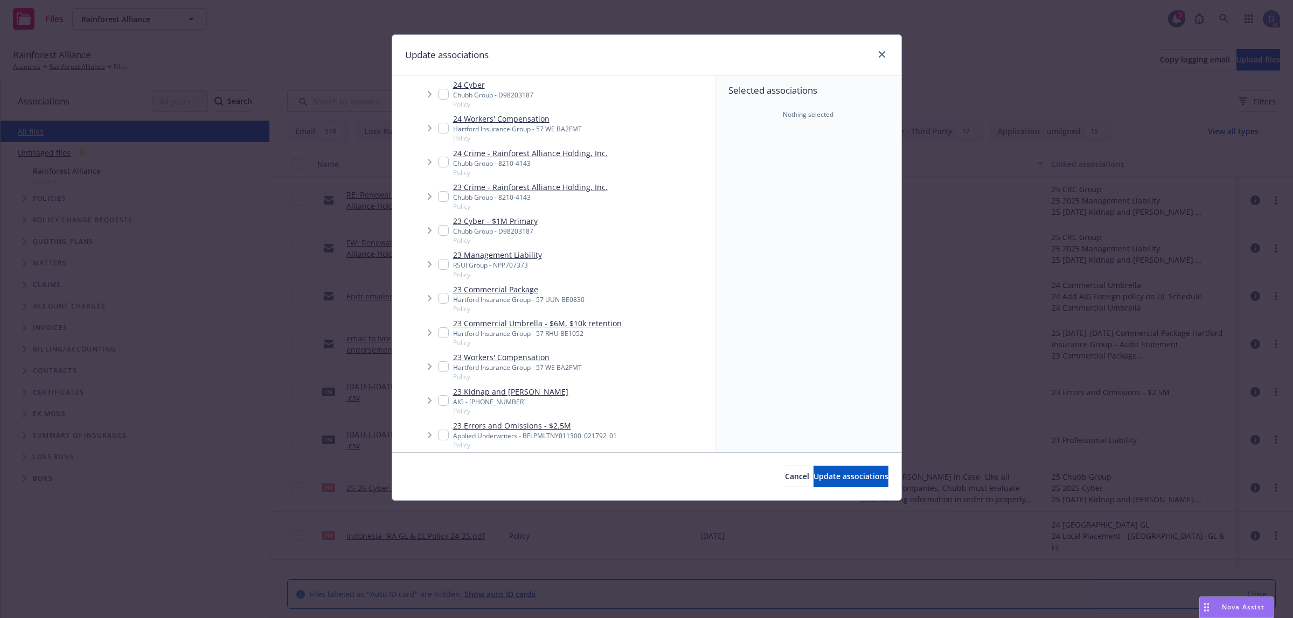
click at [504, 259] on link "23 Management Liability" at bounding box center [497, 254] width 89 height 11
checkbox input "true"
click at [874, 476] on button "Update associations" at bounding box center [850, 477] width 75 height 22
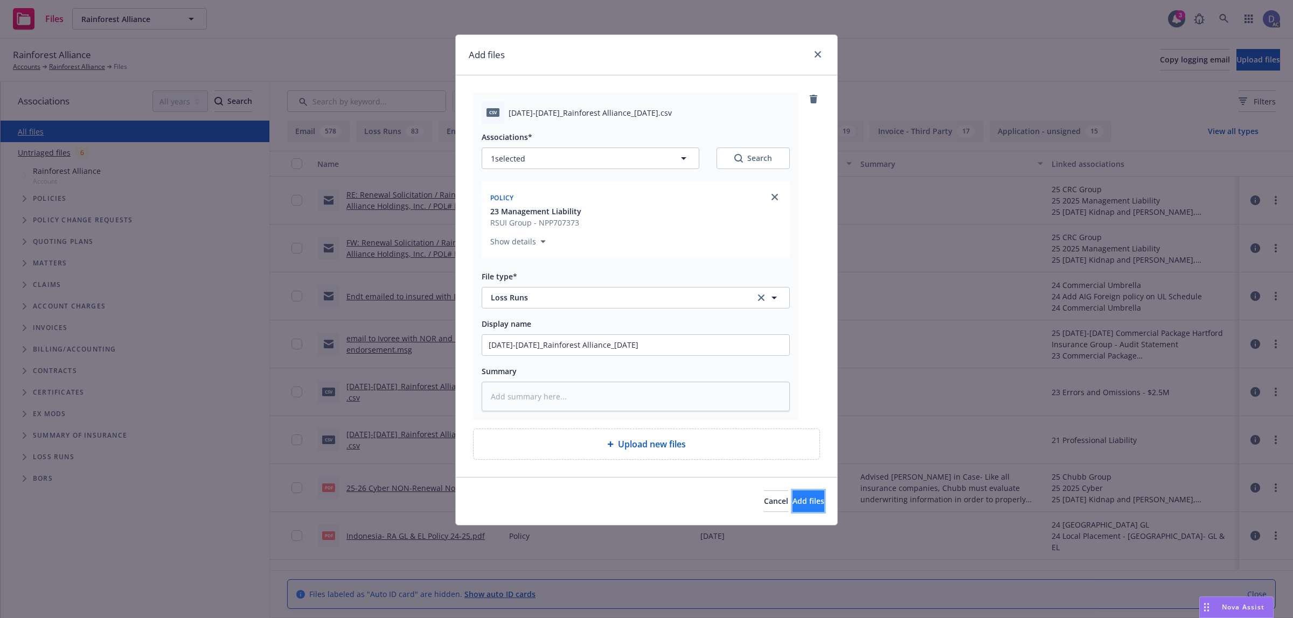
click at [792, 492] on button "Add files" at bounding box center [808, 502] width 32 height 22
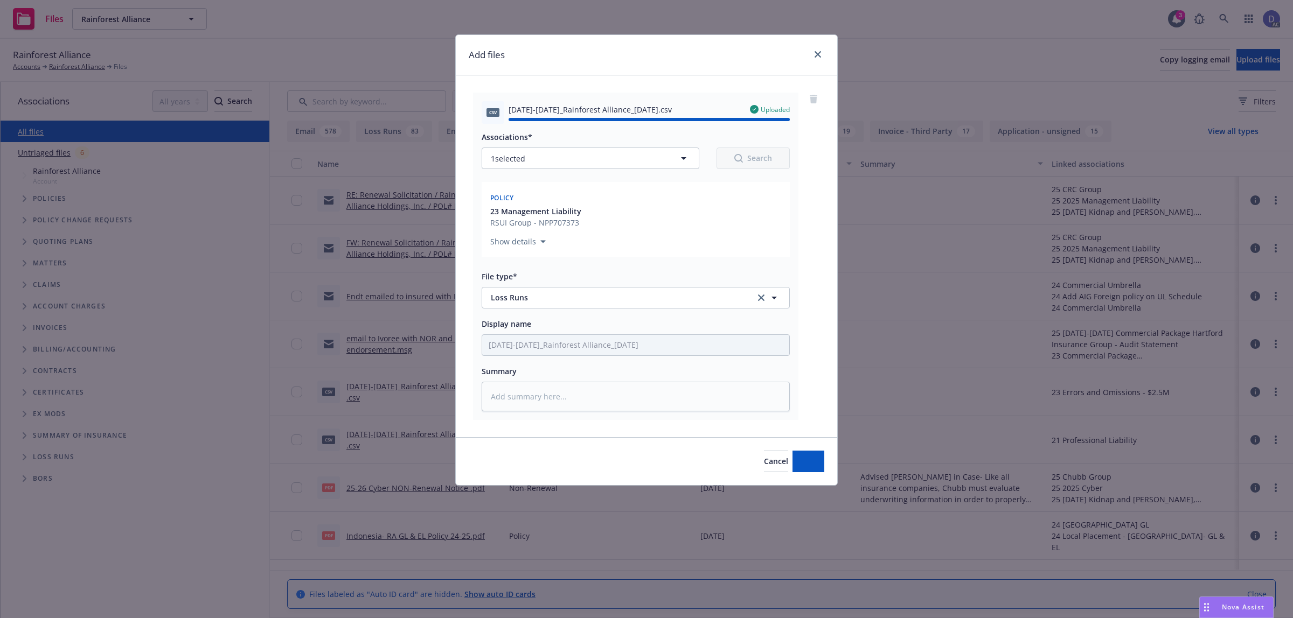
type textarea "x"
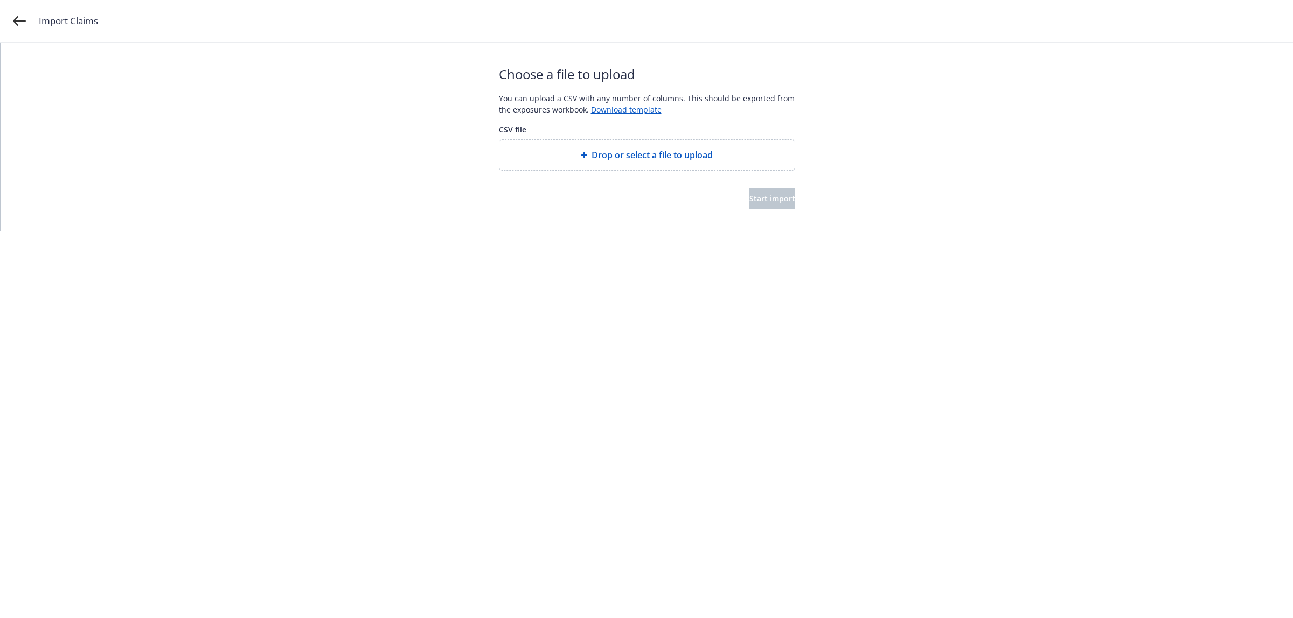
click at [649, 141] on div "Drop or select a file to upload" at bounding box center [646, 155] width 295 height 30
click at [771, 203] on span "Start import" at bounding box center [772, 198] width 46 height 10
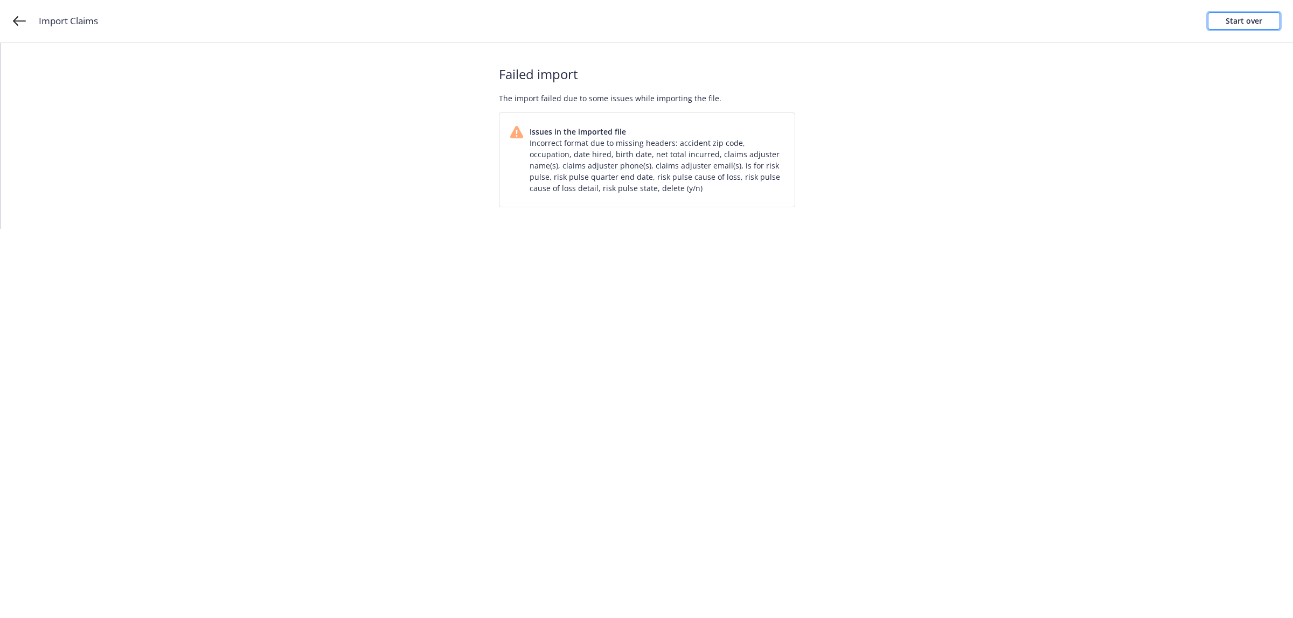
click at [1252, 20] on div "Start over" at bounding box center [1243, 21] width 37 height 16
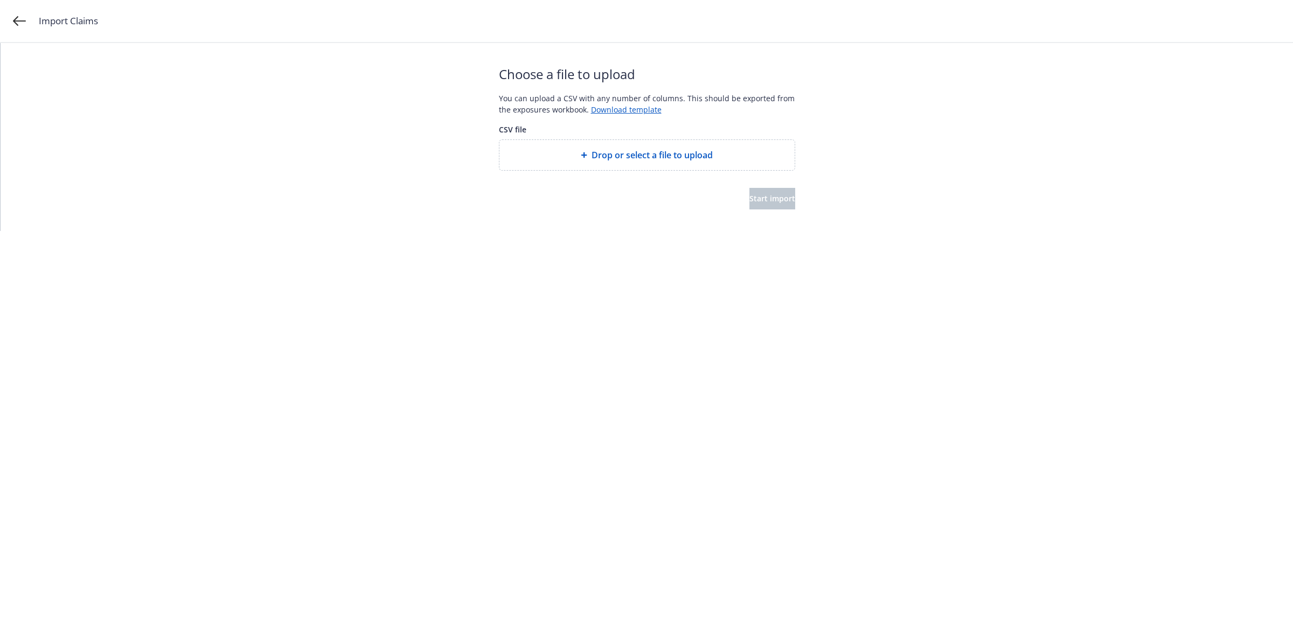
click at [674, 160] on span "Drop or select a file to upload" at bounding box center [651, 155] width 121 height 13
click at [774, 204] on button "Start import" at bounding box center [772, 199] width 46 height 22
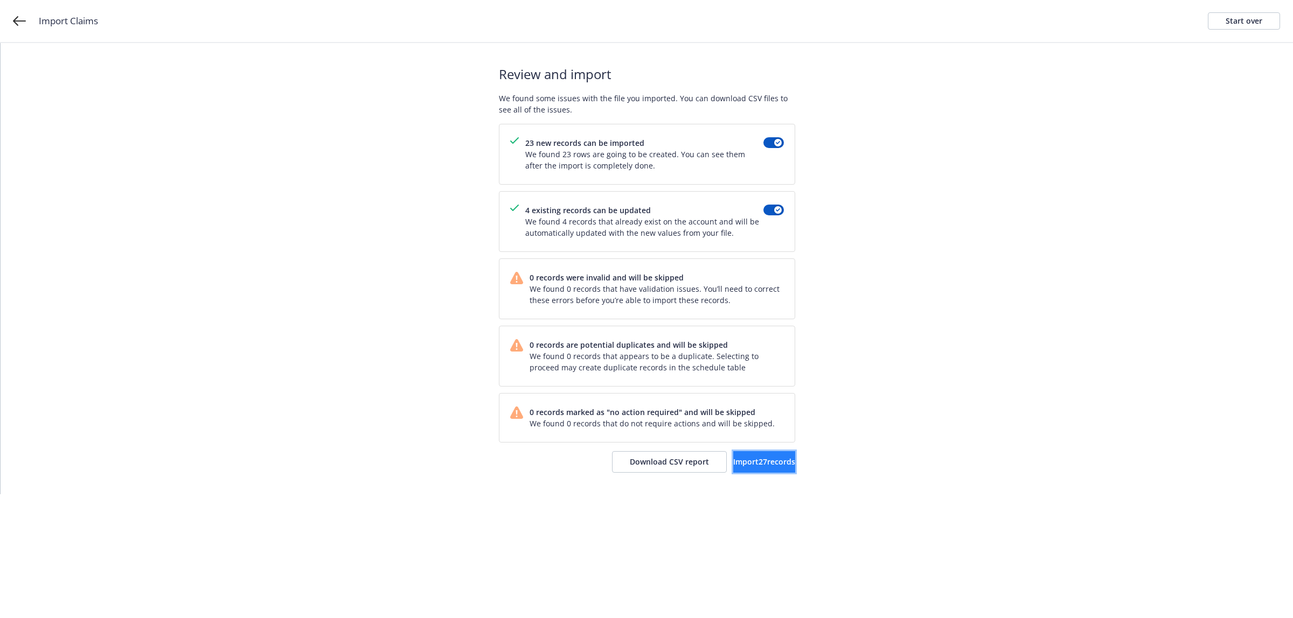
click at [765, 456] on button "Import 27 records" at bounding box center [764, 462] width 62 height 22
click at [746, 457] on link "View accounts" at bounding box center [751, 462] width 88 height 22
